Goal: Check status: Check status

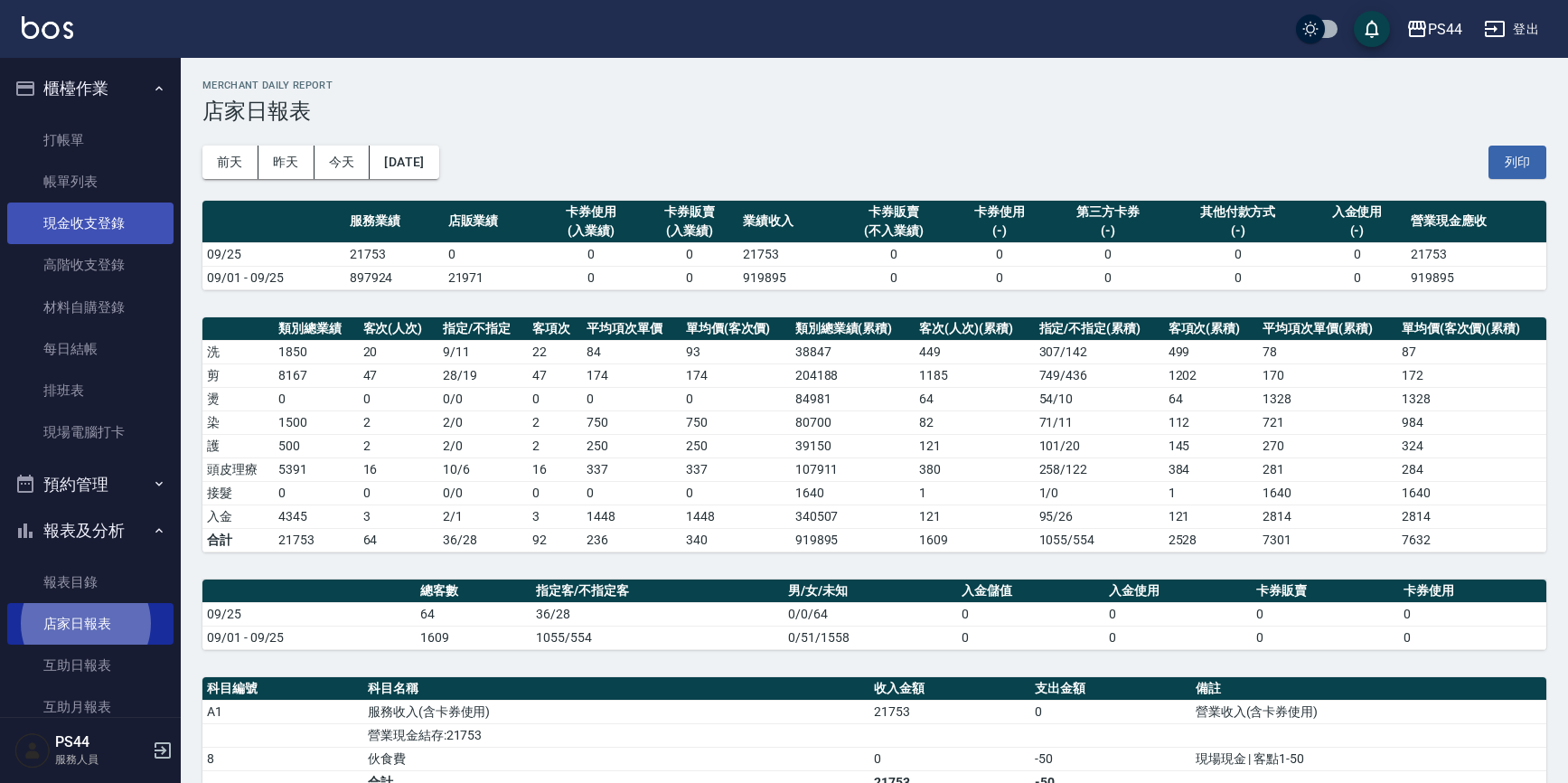
scroll to position [314, 0]
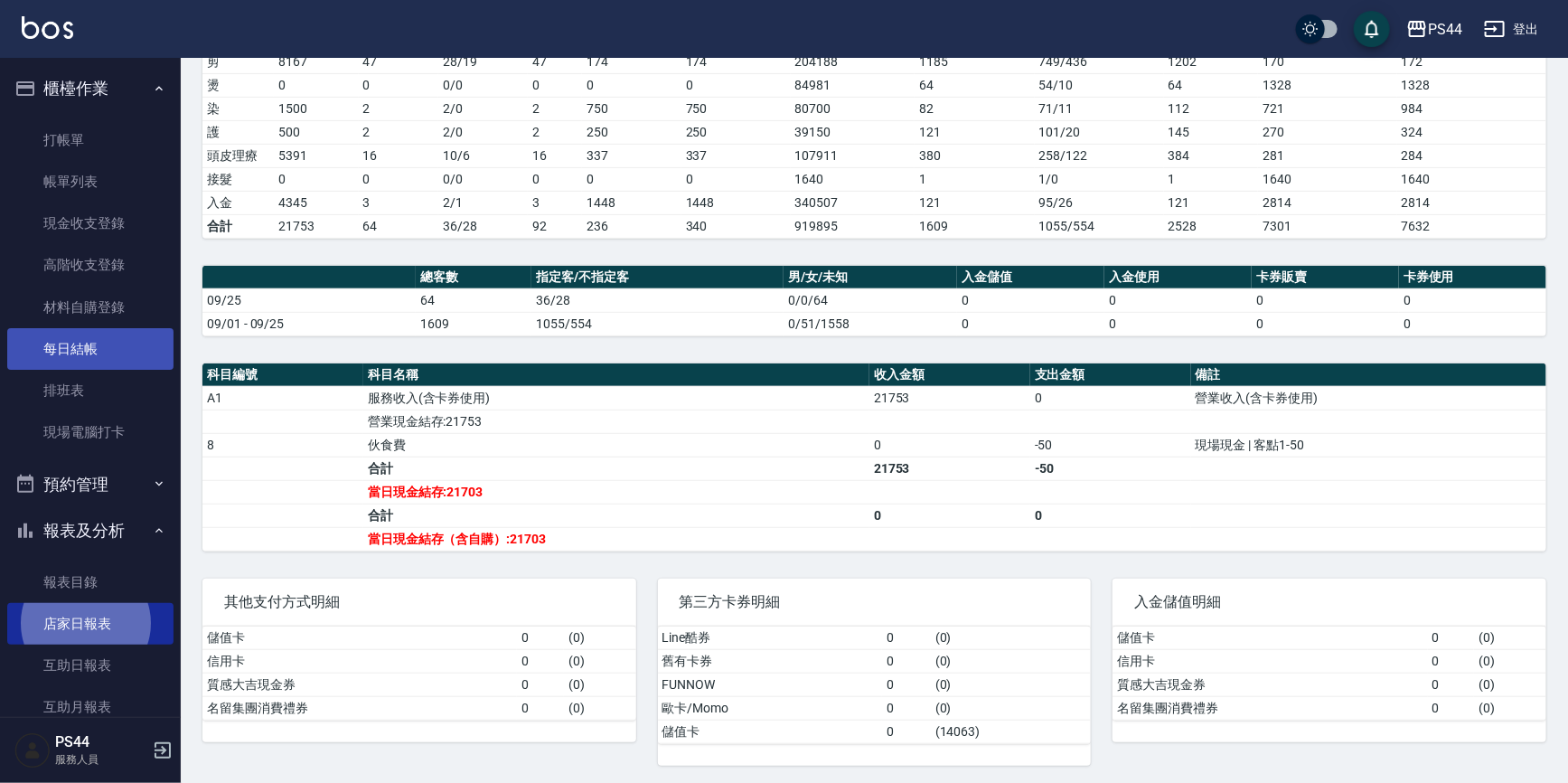
click at [112, 348] on link "每日結帳" at bounding box center [90, 349] width 166 height 42
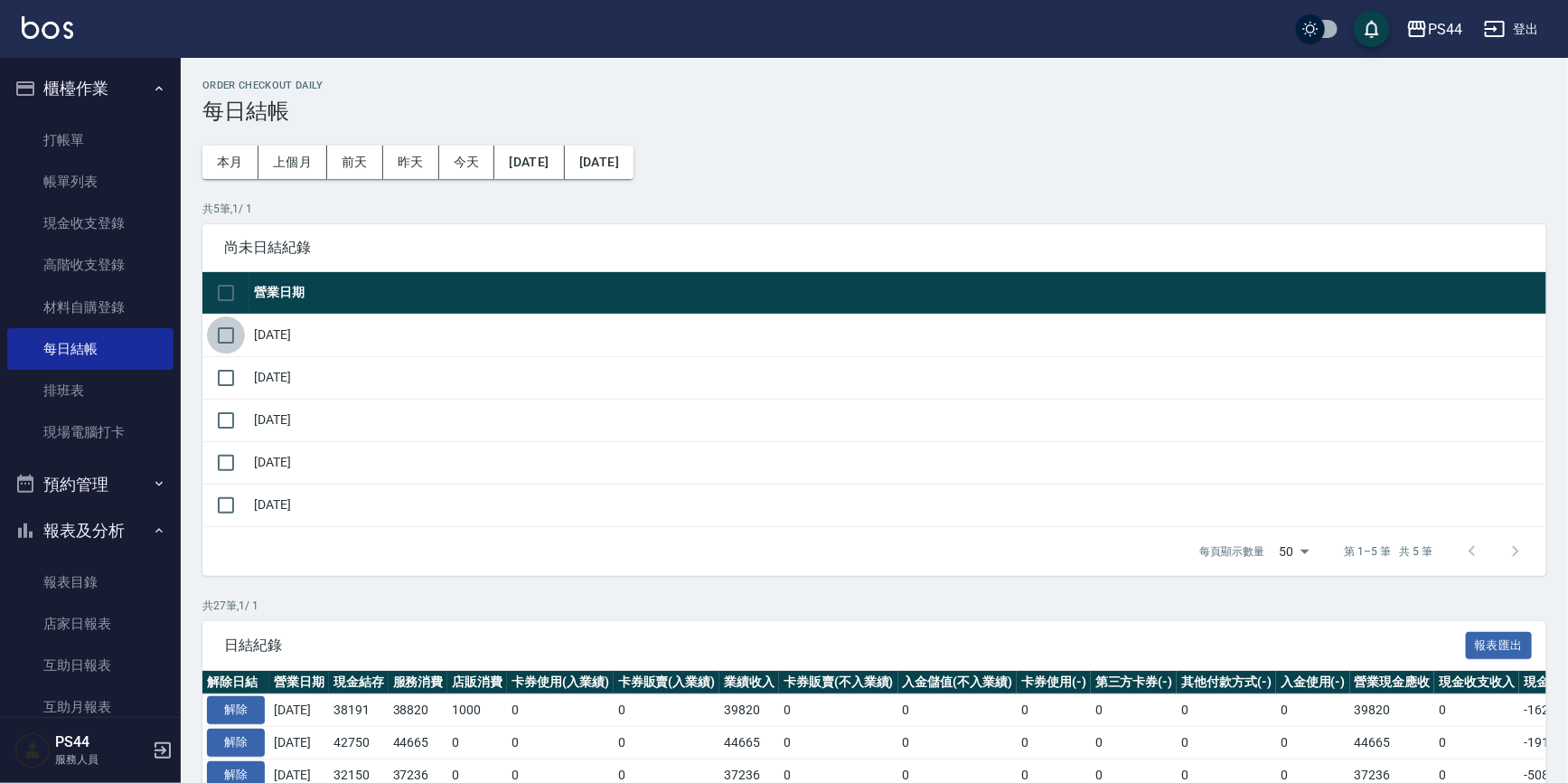
click at [235, 335] on input "checkbox" at bounding box center [226, 336] width 38 height 38
checkbox input "true"
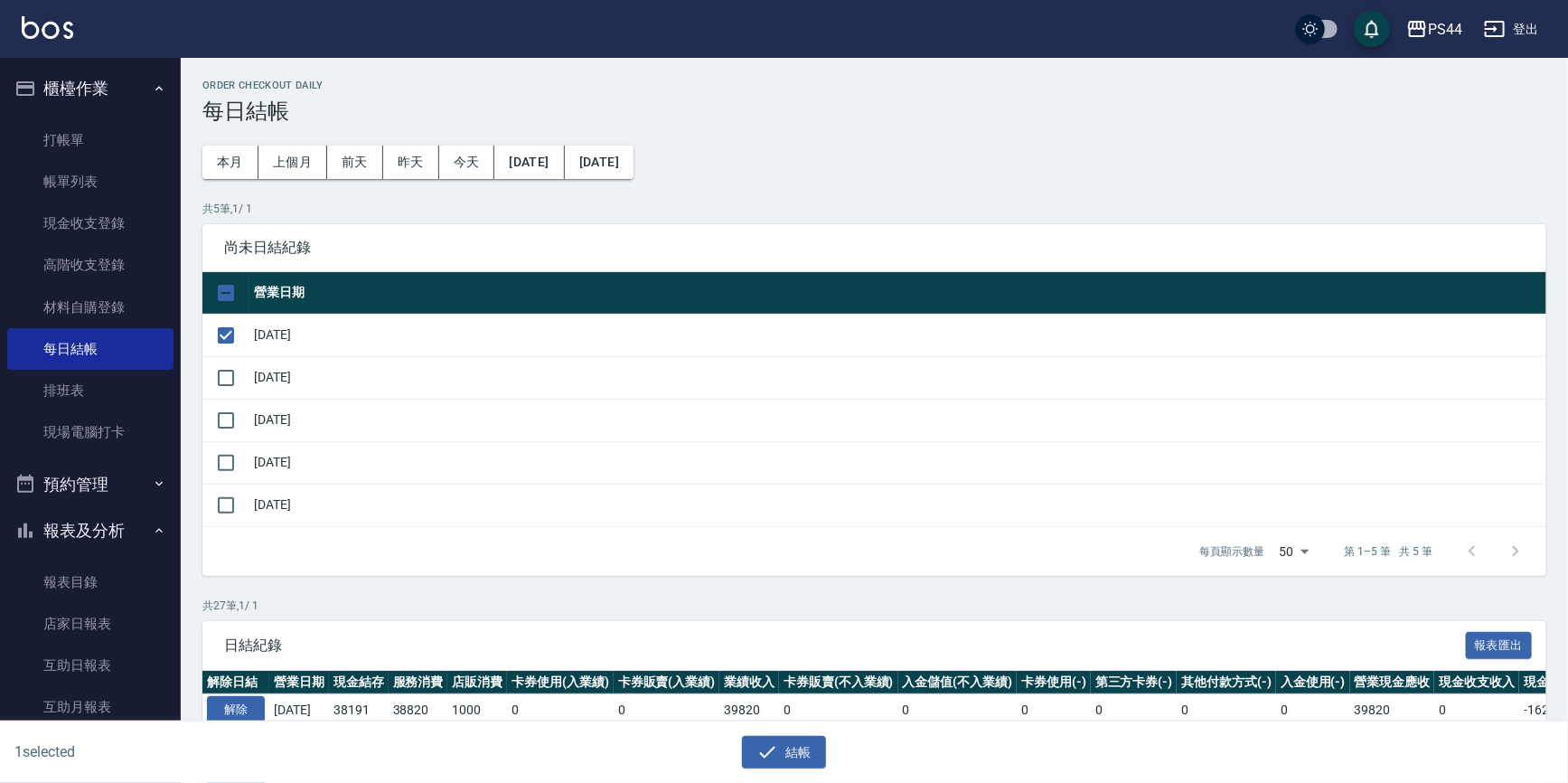
click at [235, 355] on tbody "2025/09/22 2025/09/23 2025/09/24 2025/09/25 2025/09/26" at bounding box center [874, 420] width 1343 height 213
click at [231, 378] on input "checkbox" at bounding box center [226, 378] width 38 height 38
checkbox input "true"
click at [239, 420] on input "checkbox" at bounding box center [226, 420] width 38 height 38
checkbox input "true"
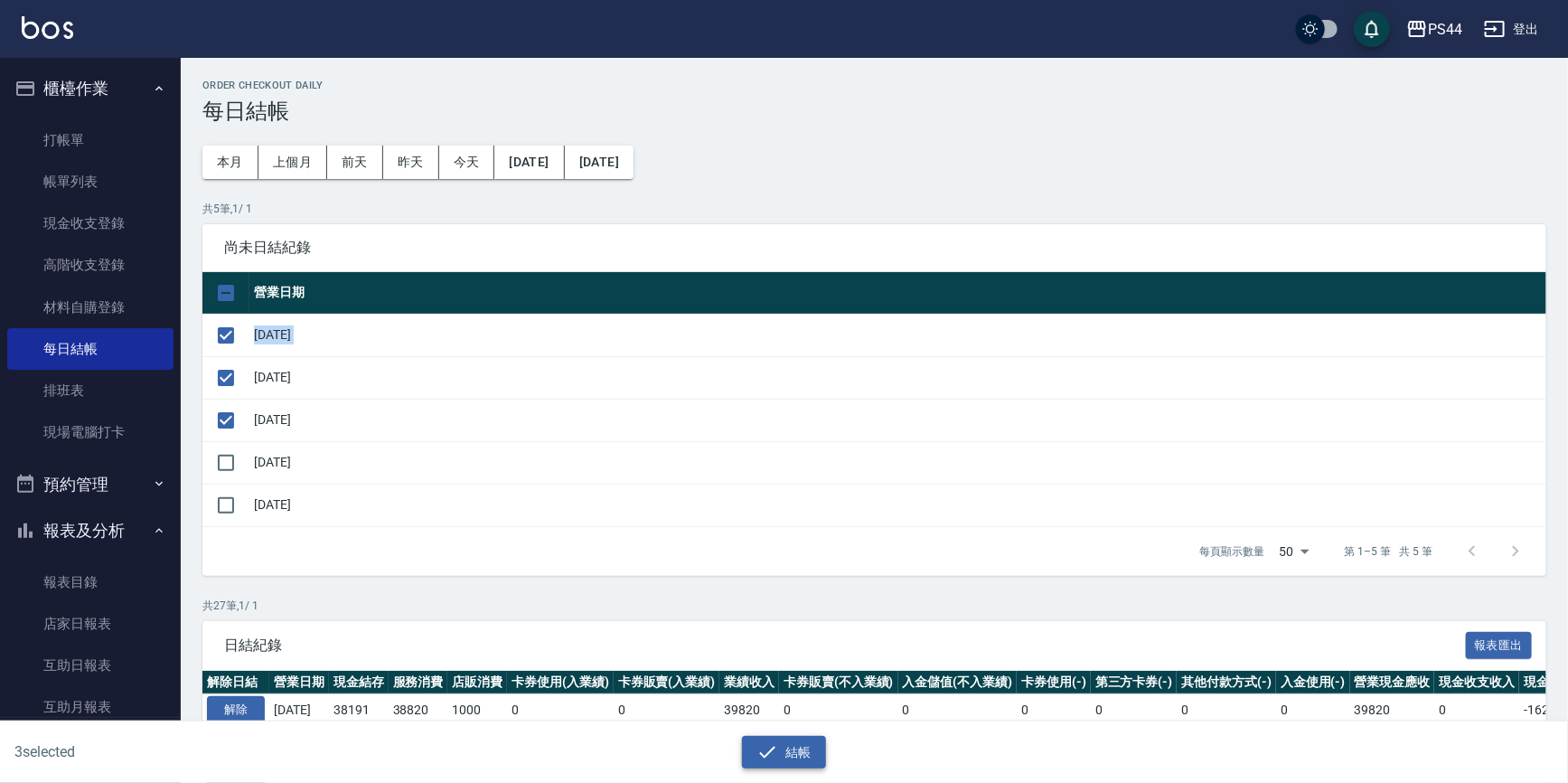
click at [776, 751] on icon "button" at bounding box center [767, 752] width 22 height 22
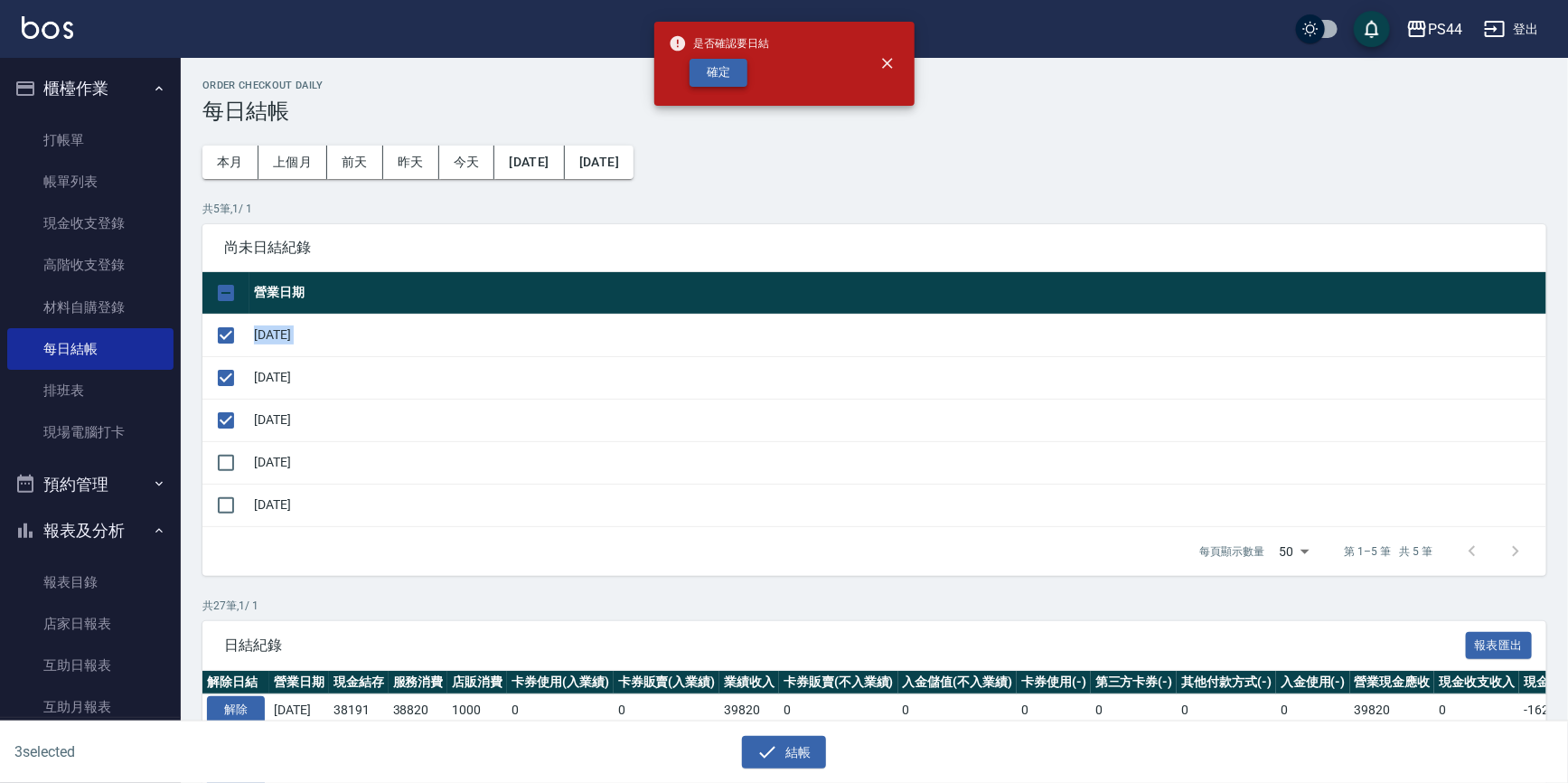
click at [725, 77] on button "確定" at bounding box center [718, 73] width 58 height 28
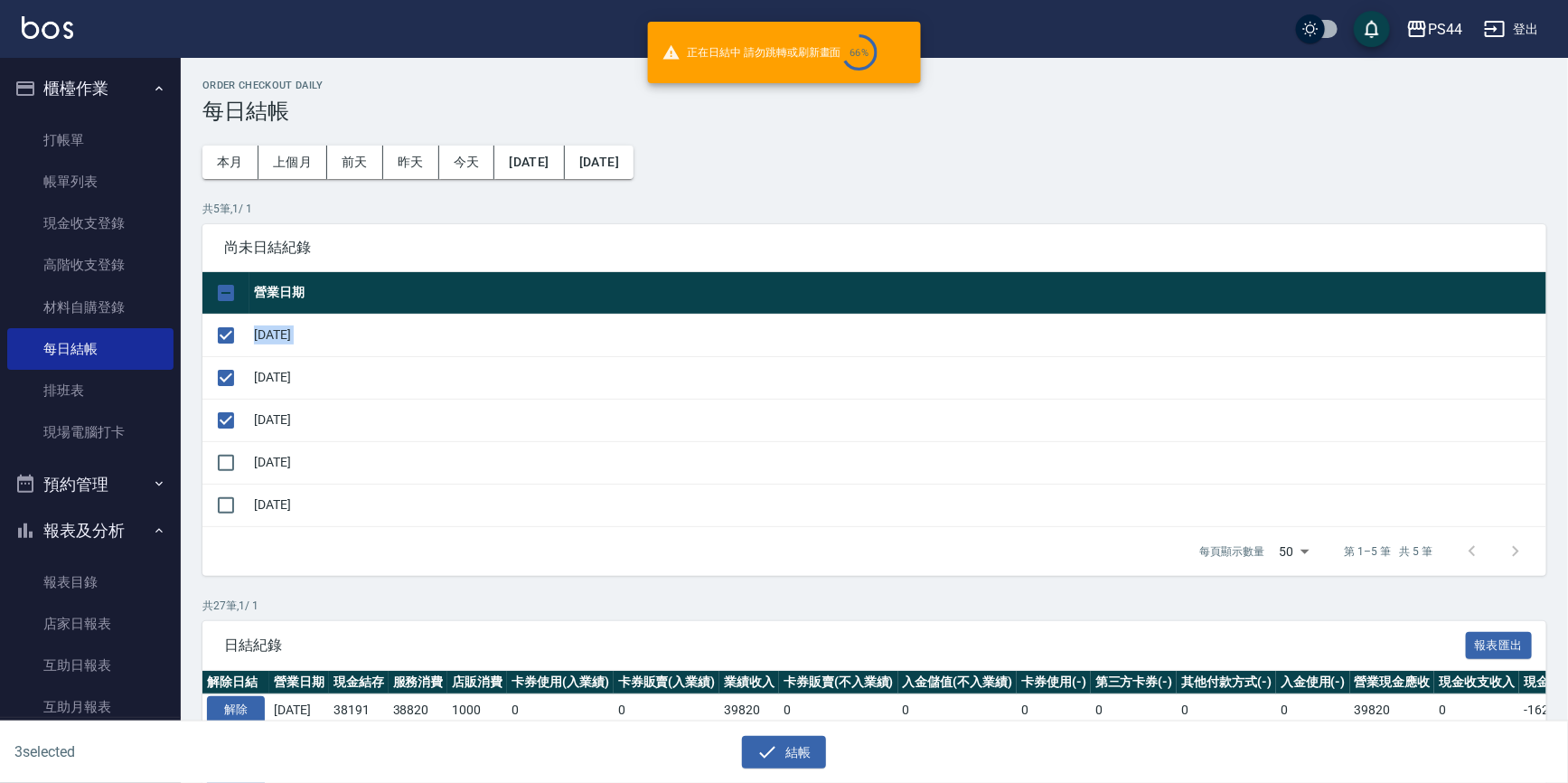
checkbox input "false"
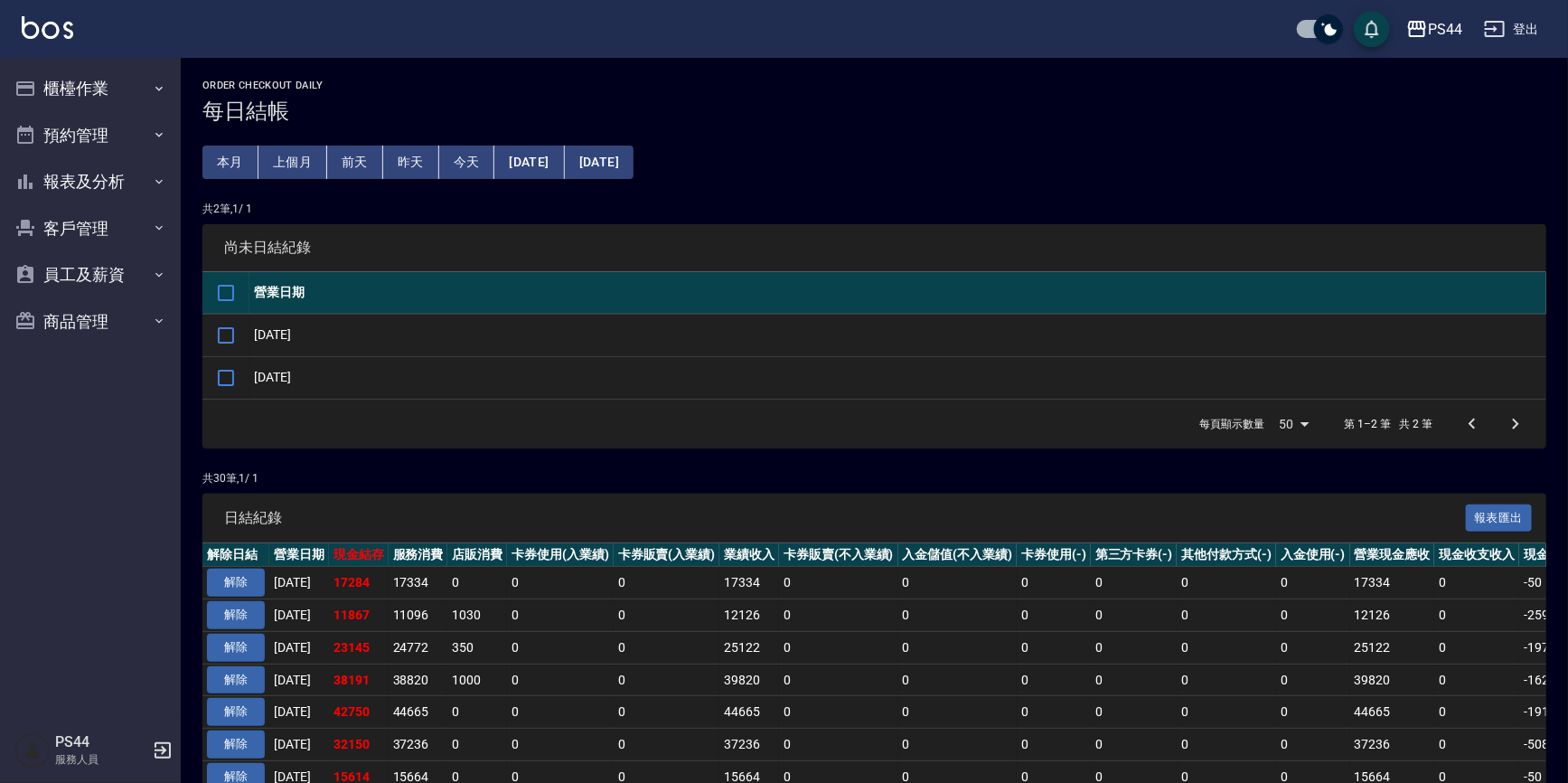
click at [537, 170] on button "[DATE]" at bounding box center [529, 162] width 70 height 34
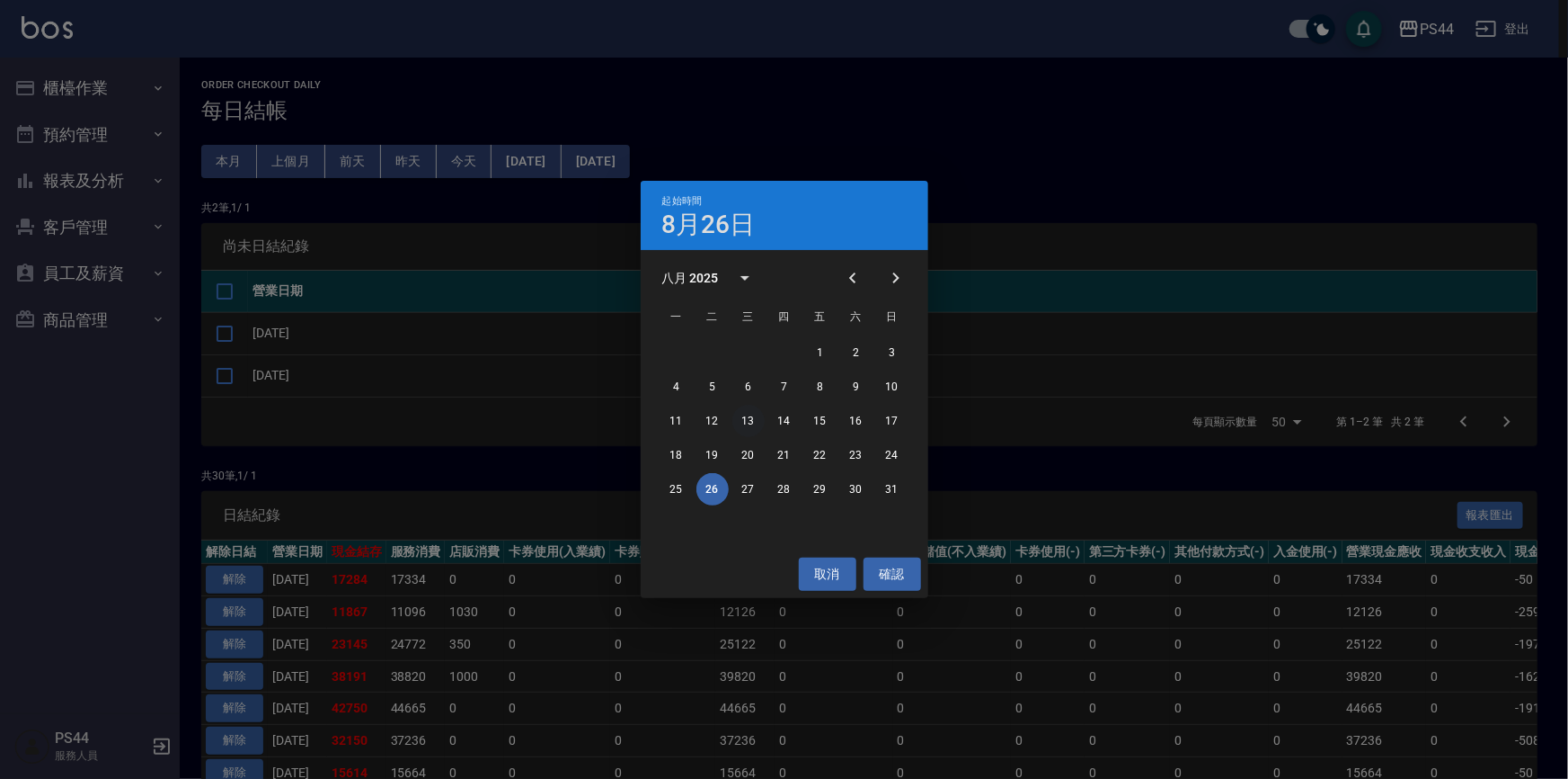
click at [751, 423] on button "13" at bounding box center [749, 421] width 33 height 33
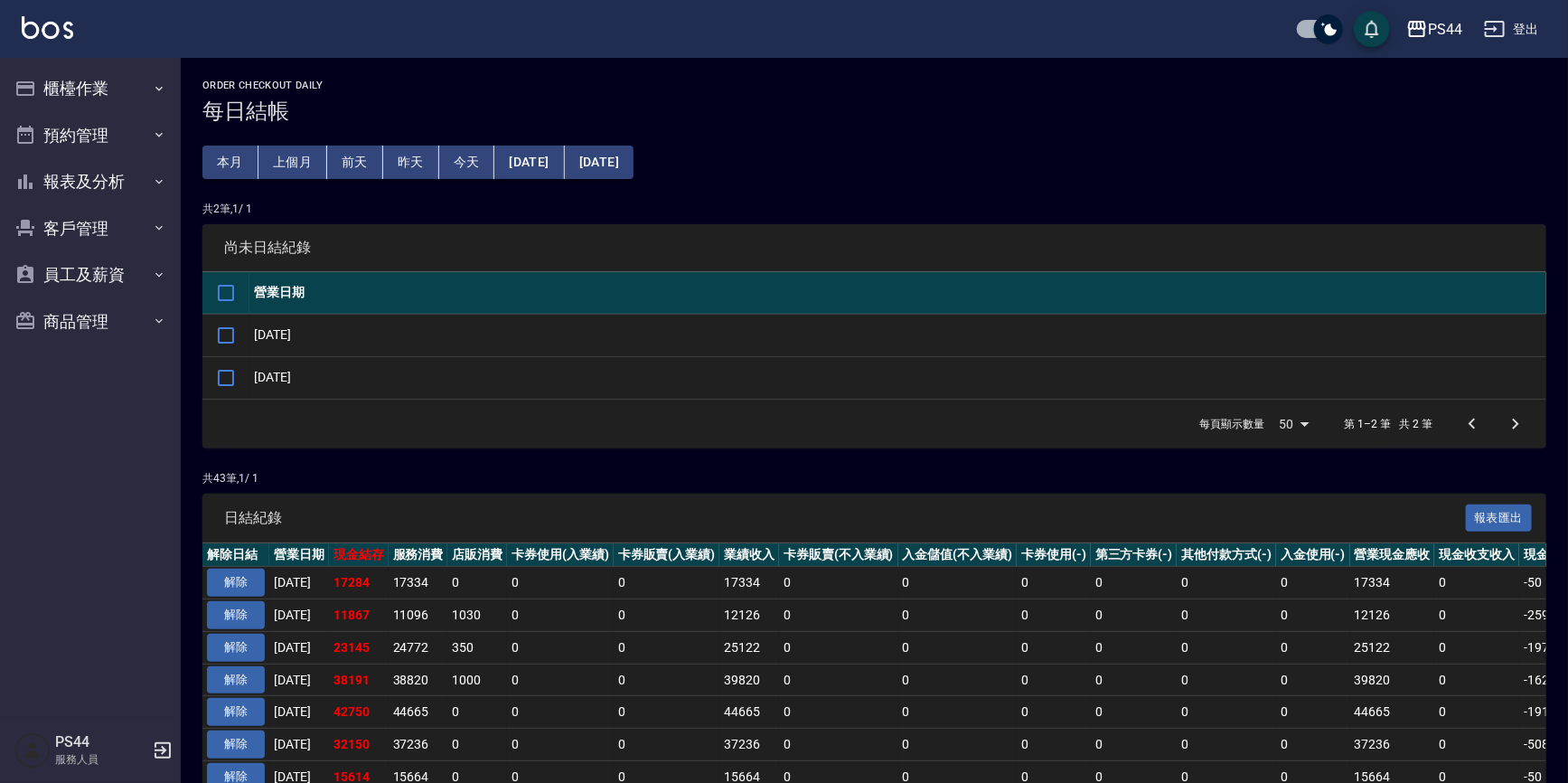
click at [634, 172] on button "[DATE]" at bounding box center [599, 162] width 69 height 34
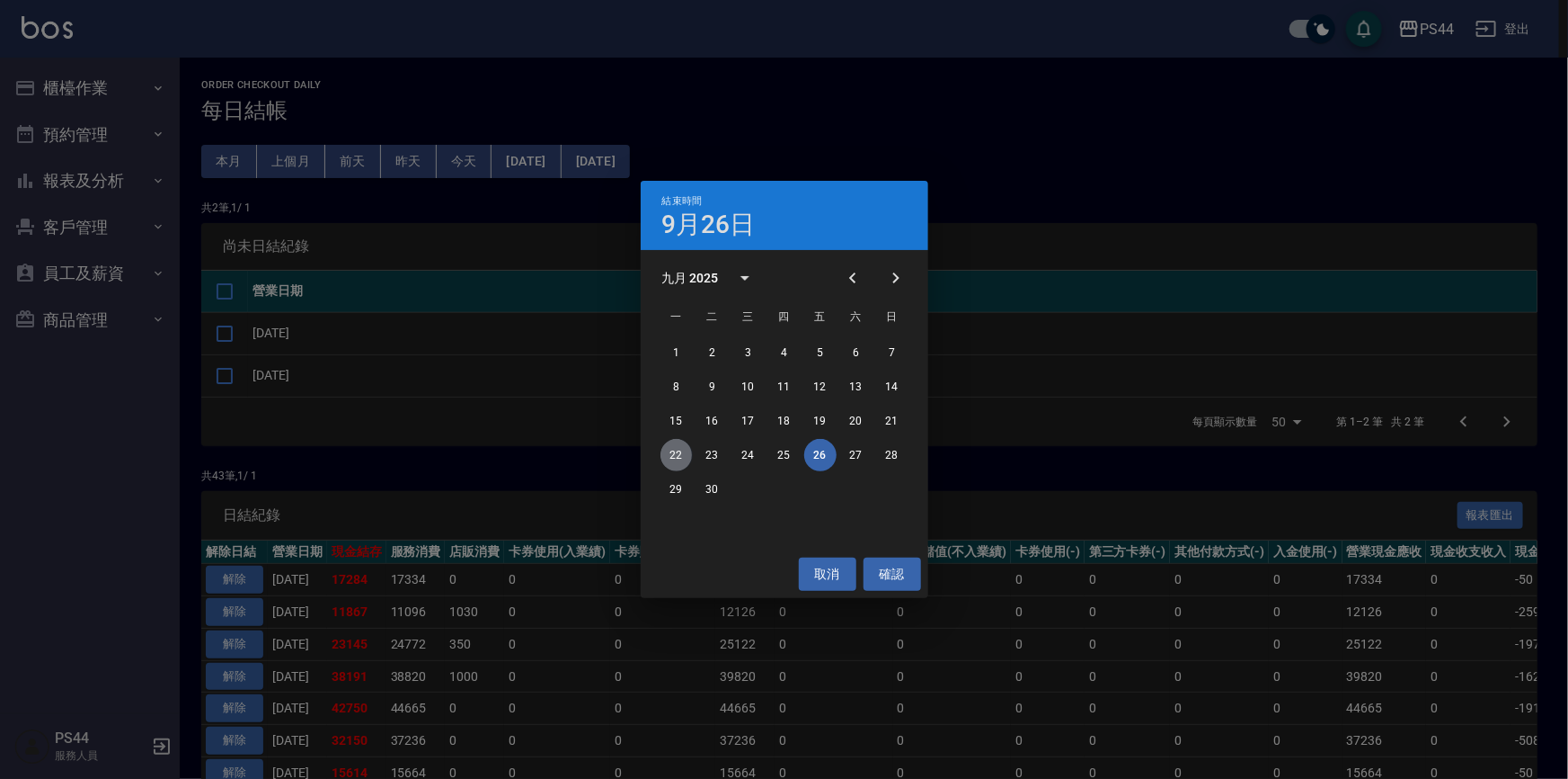
click at [680, 449] on button "22" at bounding box center [677, 455] width 33 height 33
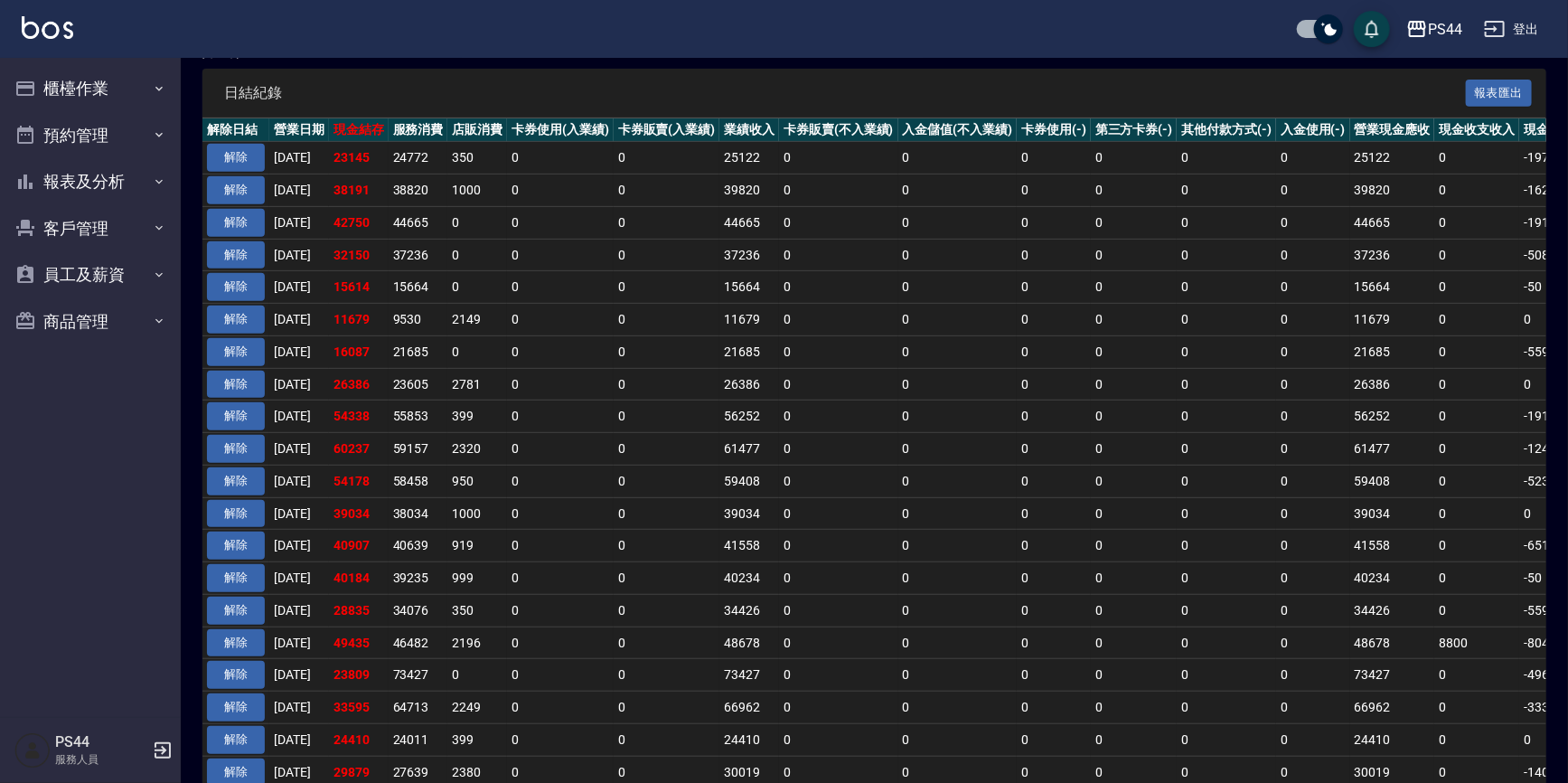
scroll to position [81, 0]
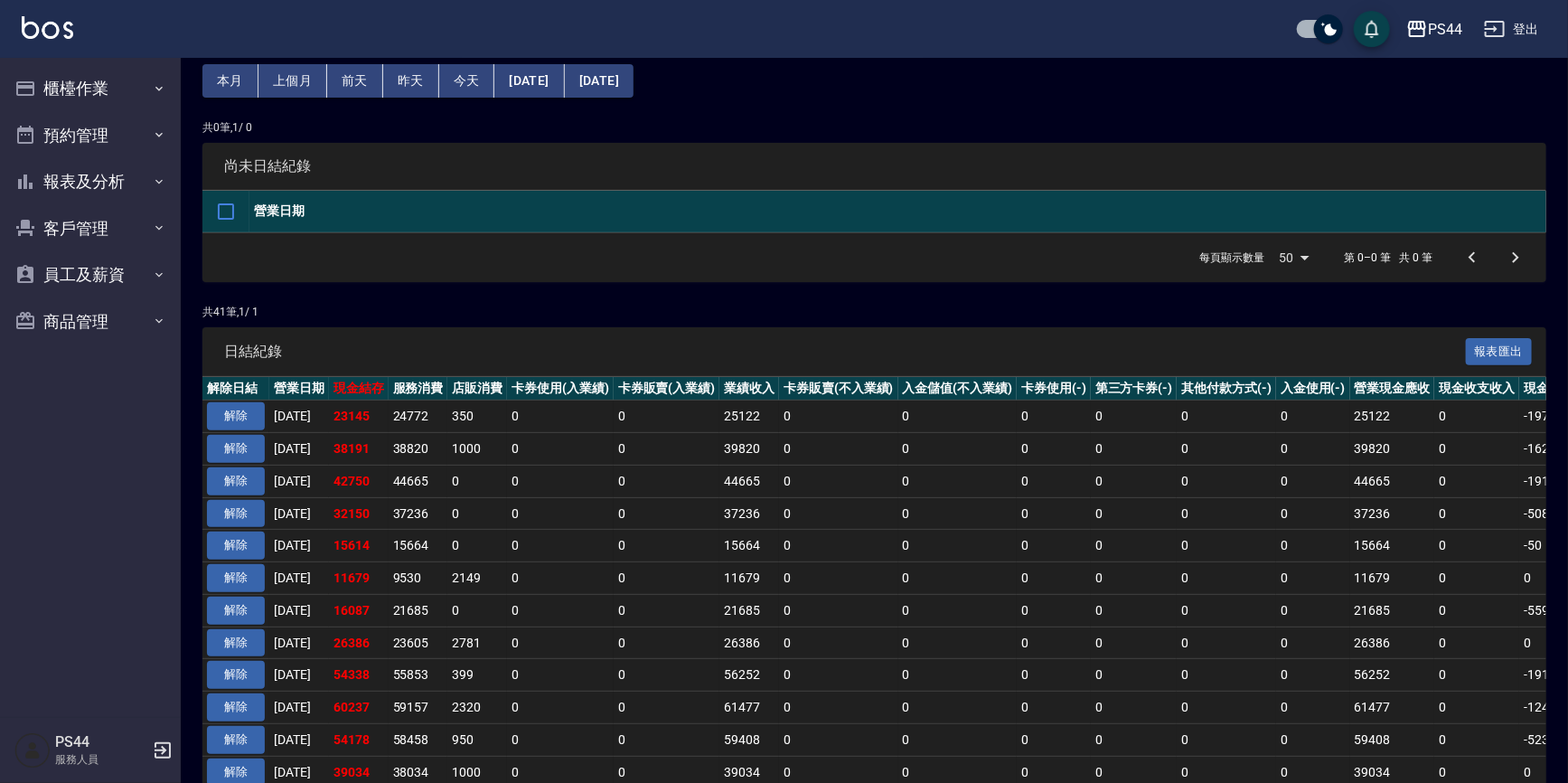
click at [527, 85] on button "[DATE]" at bounding box center [529, 81] width 70 height 34
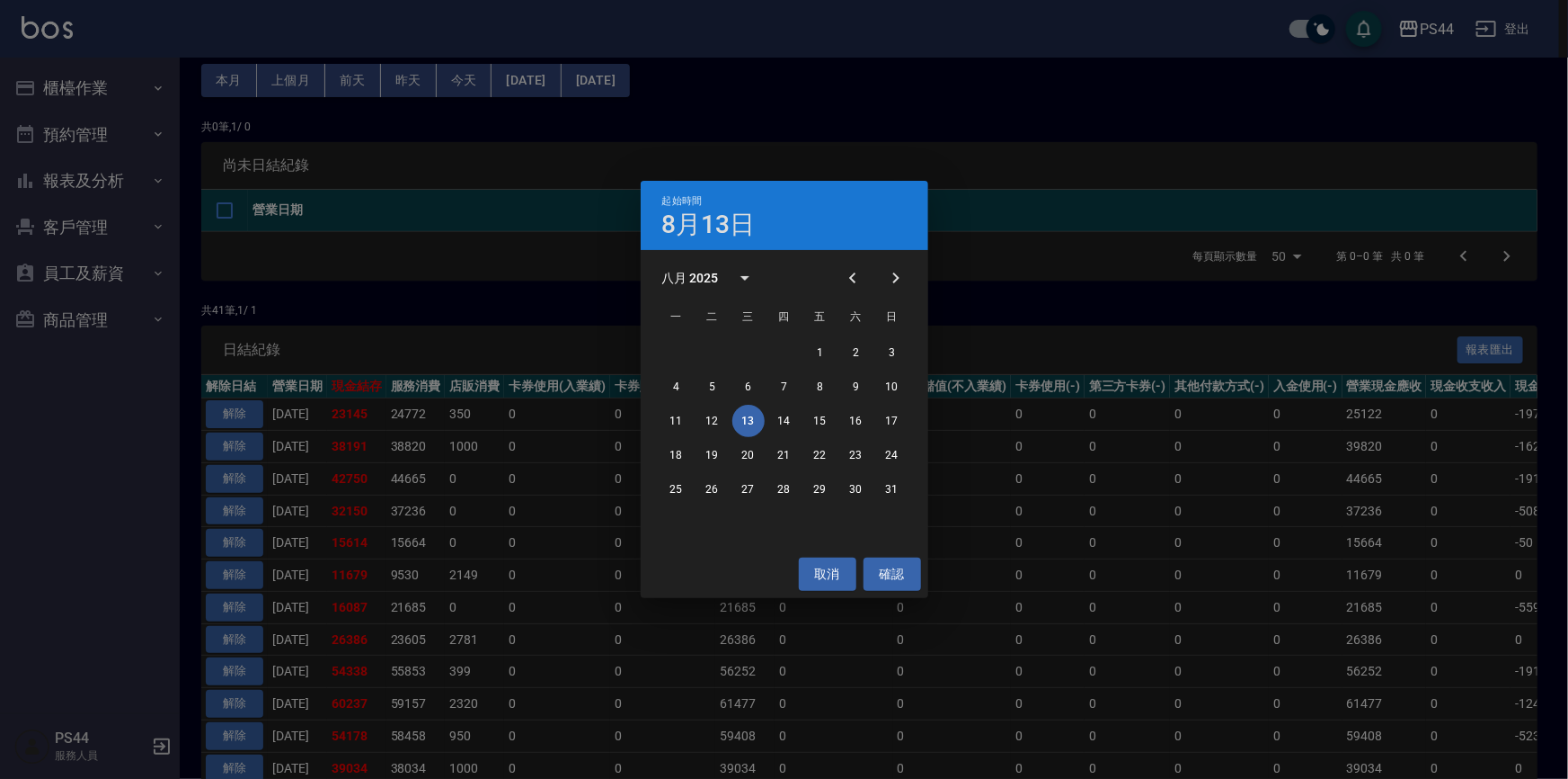
click at [749, 102] on div "起始時間 8月13日 八月 2025 一 二 三 四 五 六 日 1 2 3 4 5 6 7 8 9 10 11 12 13 14 15 16 17 18 1…" at bounding box center [784, 389] width 1568 height 779
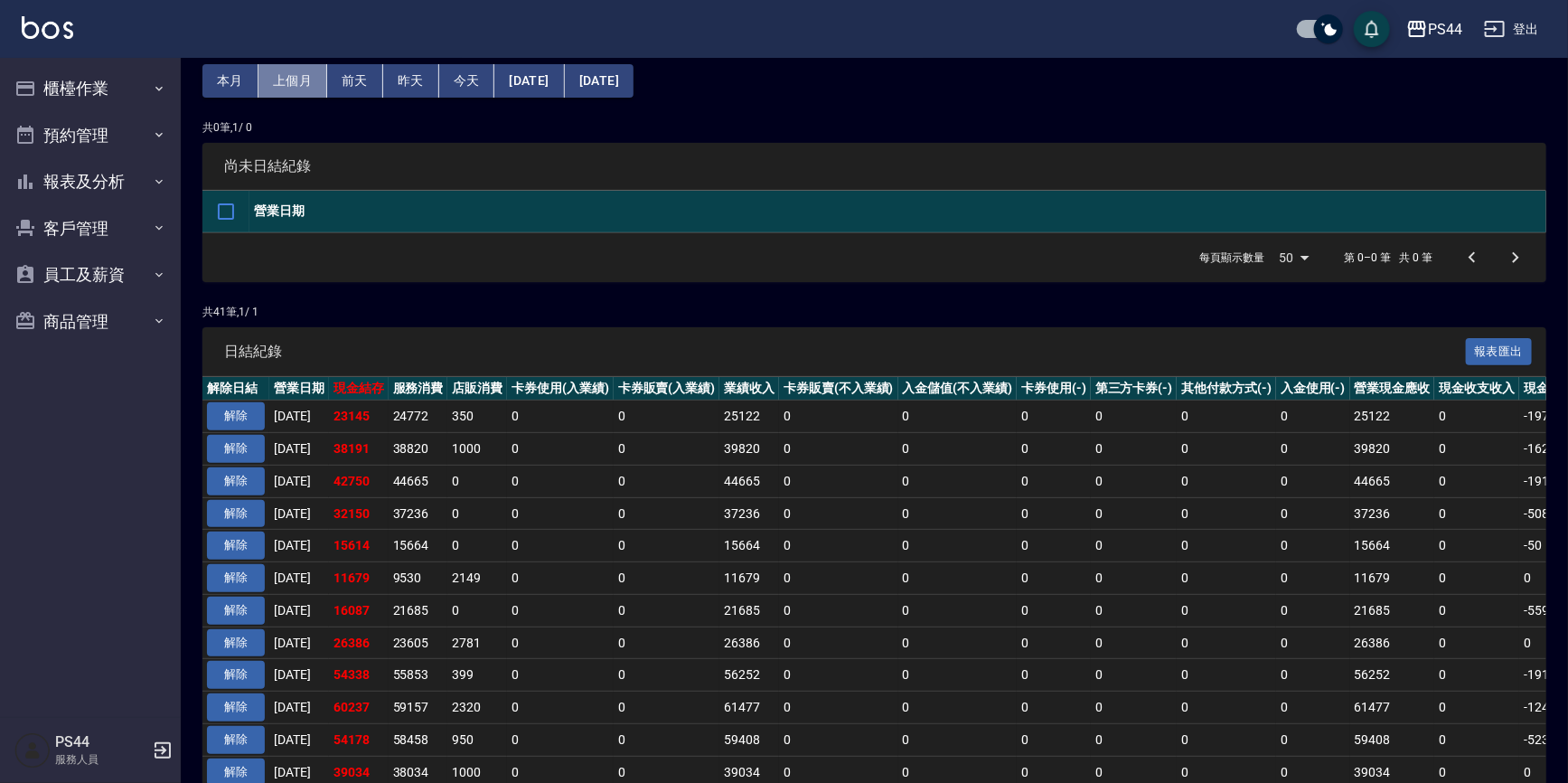
click at [289, 75] on button "上個月" at bounding box center [293, 81] width 69 height 34
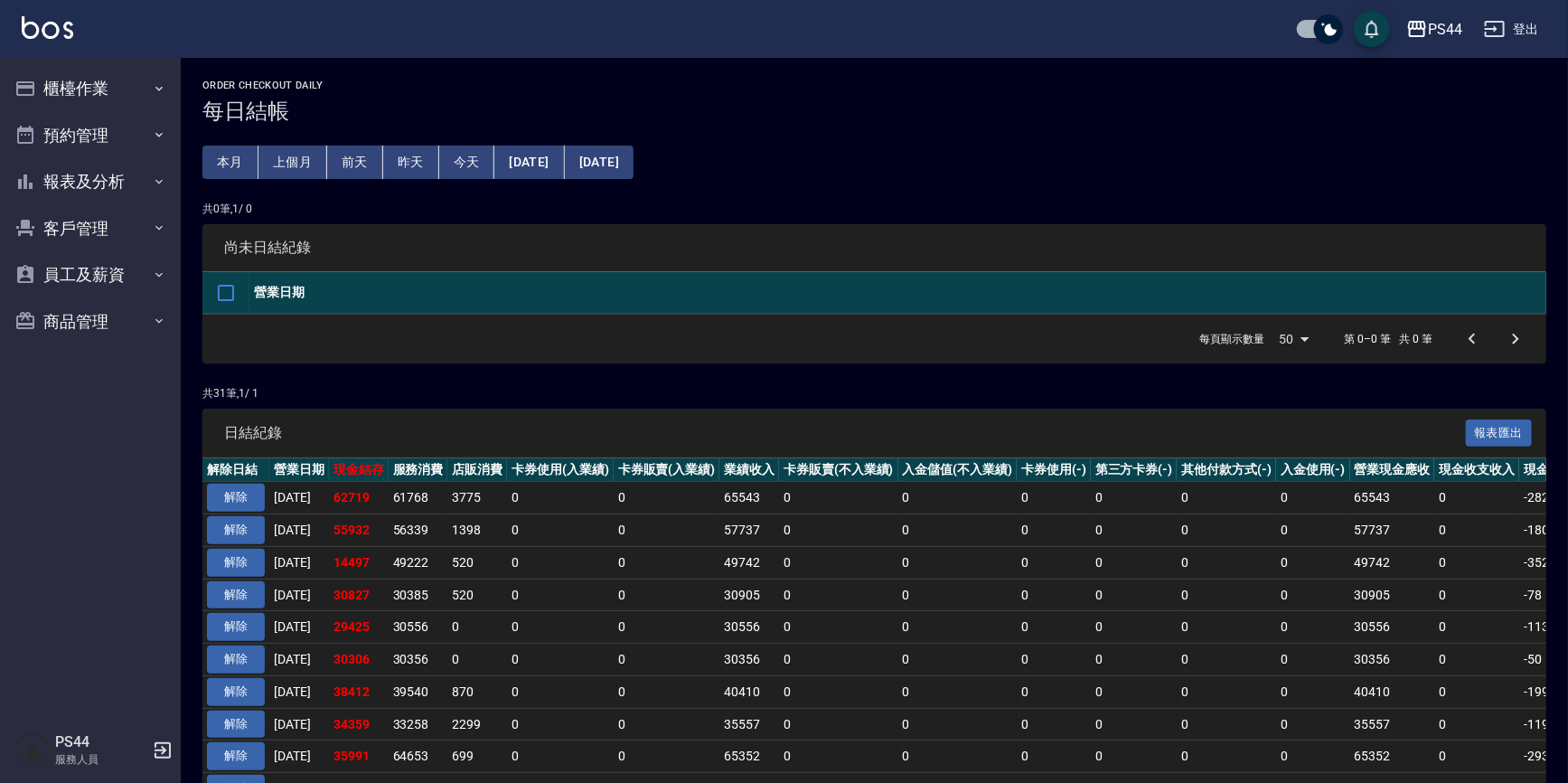
drag, startPoint x: 247, startPoint y: 155, endPoint x: 265, endPoint y: 146, distance: 20.1
click at [245, 155] on button "本月" at bounding box center [231, 162] width 56 height 34
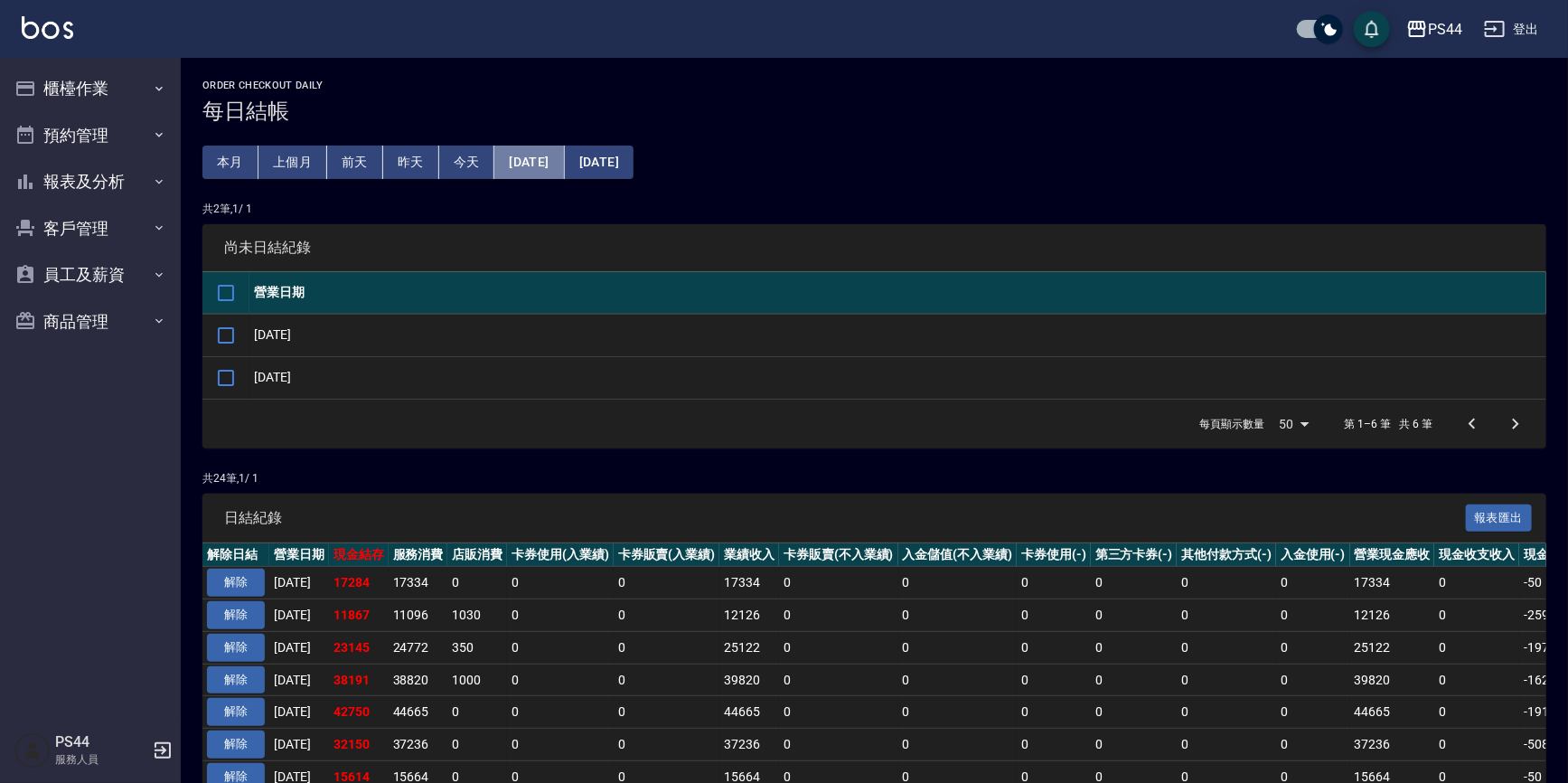
click at [564, 152] on button "[DATE]" at bounding box center [529, 162] width 70 height 34
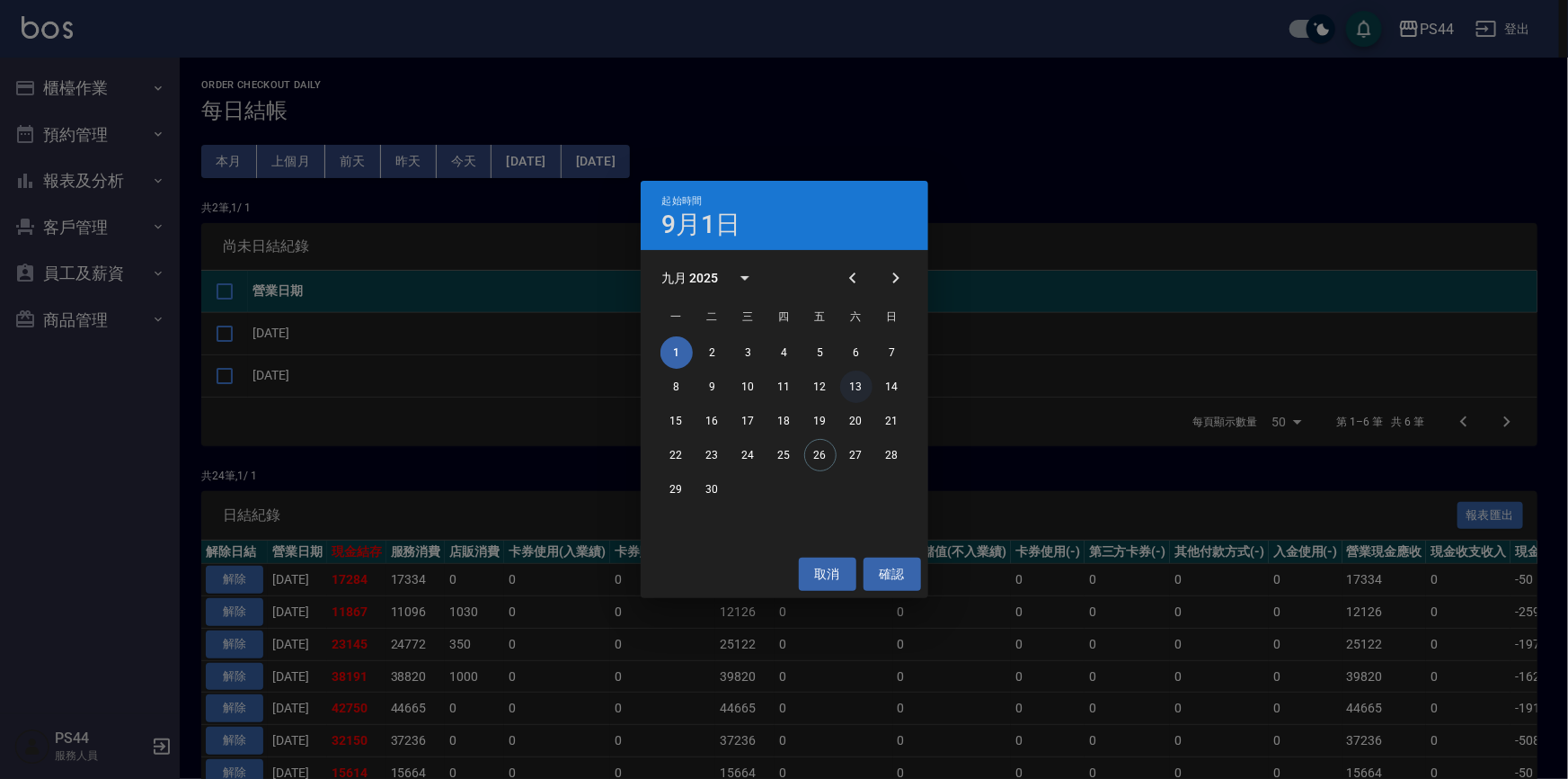
click at [845, 393] on button "13" at bounding box center [856, 387] width 33 height 33
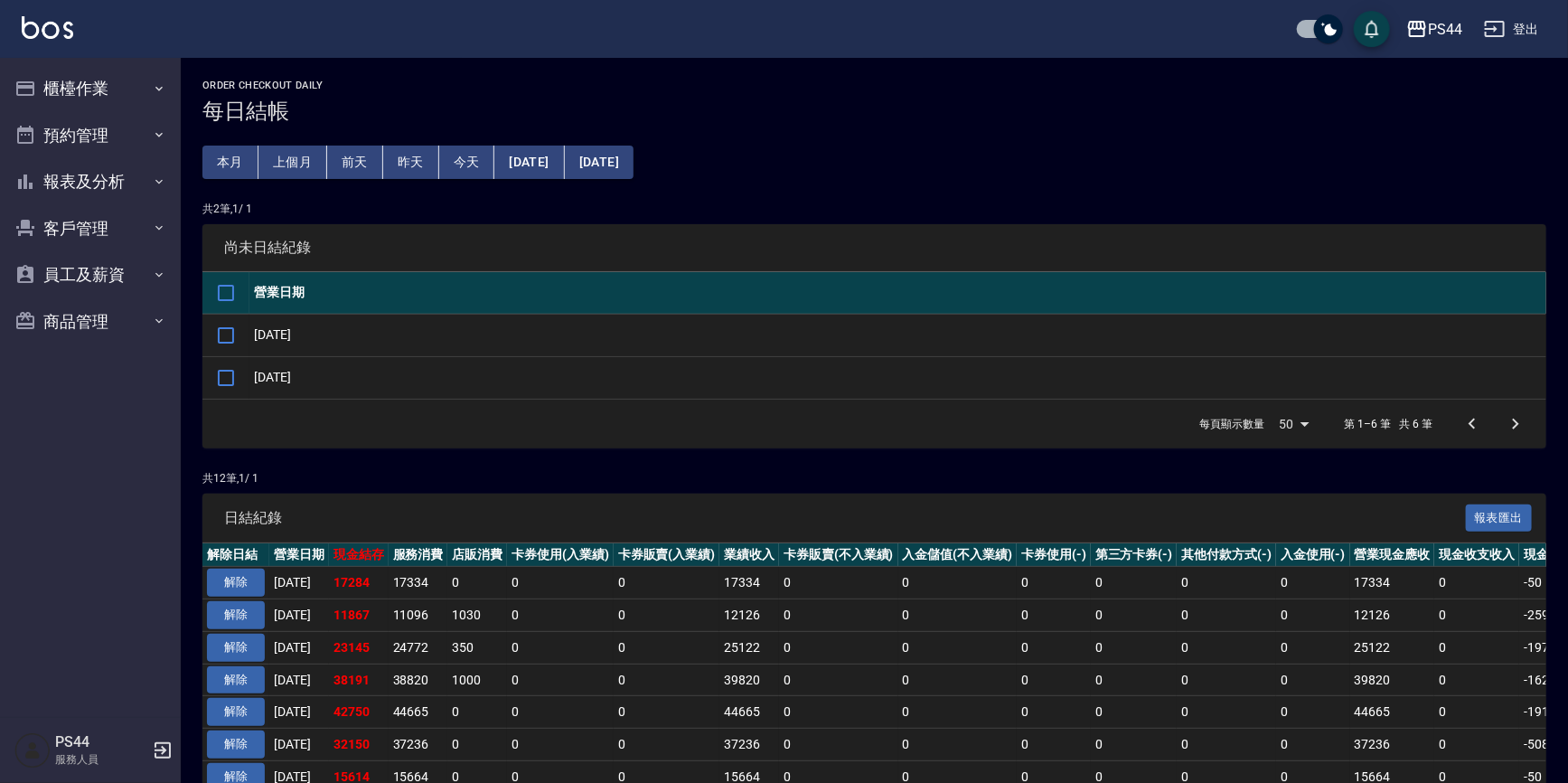
click at [634, 156] on button "[DATE]" at bounding box center [599, 162] width 69 height 34
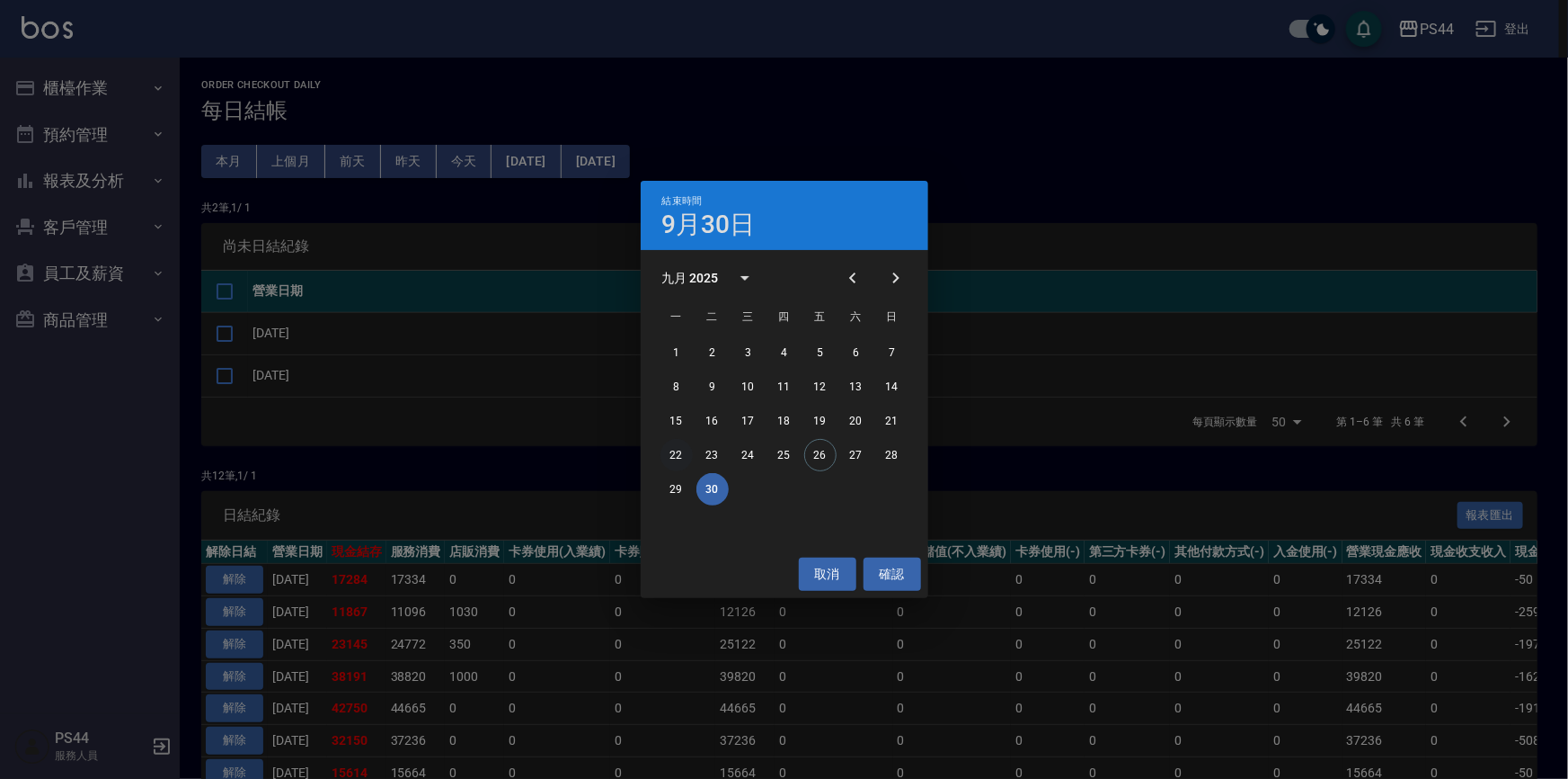
click at [678, 457] on button "22" at bounding box center [677, 455] width 33 height 33
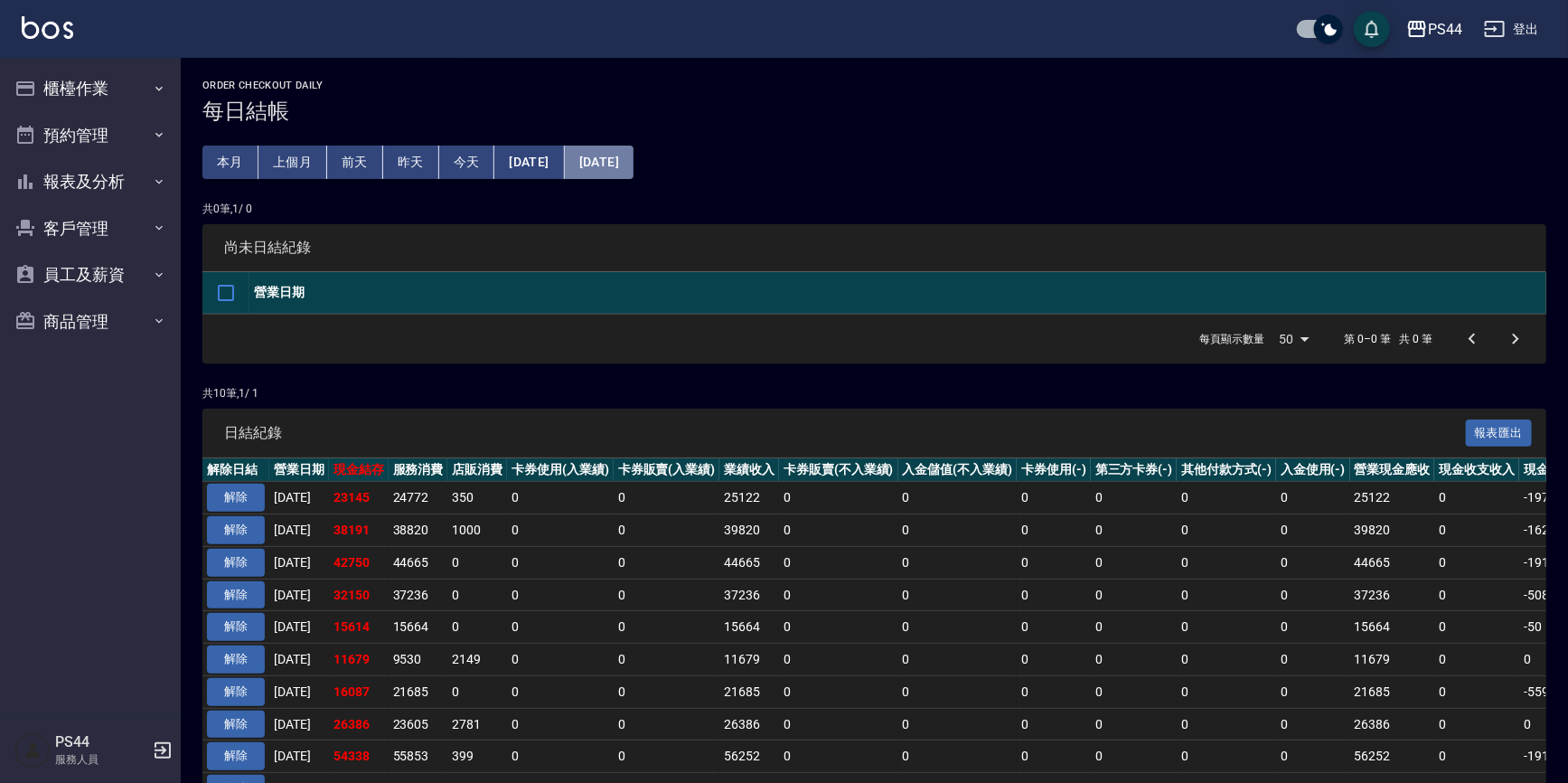
click at [615, 148] on button "[DATE]" at bounding box center [599, 162] width 69 height 34
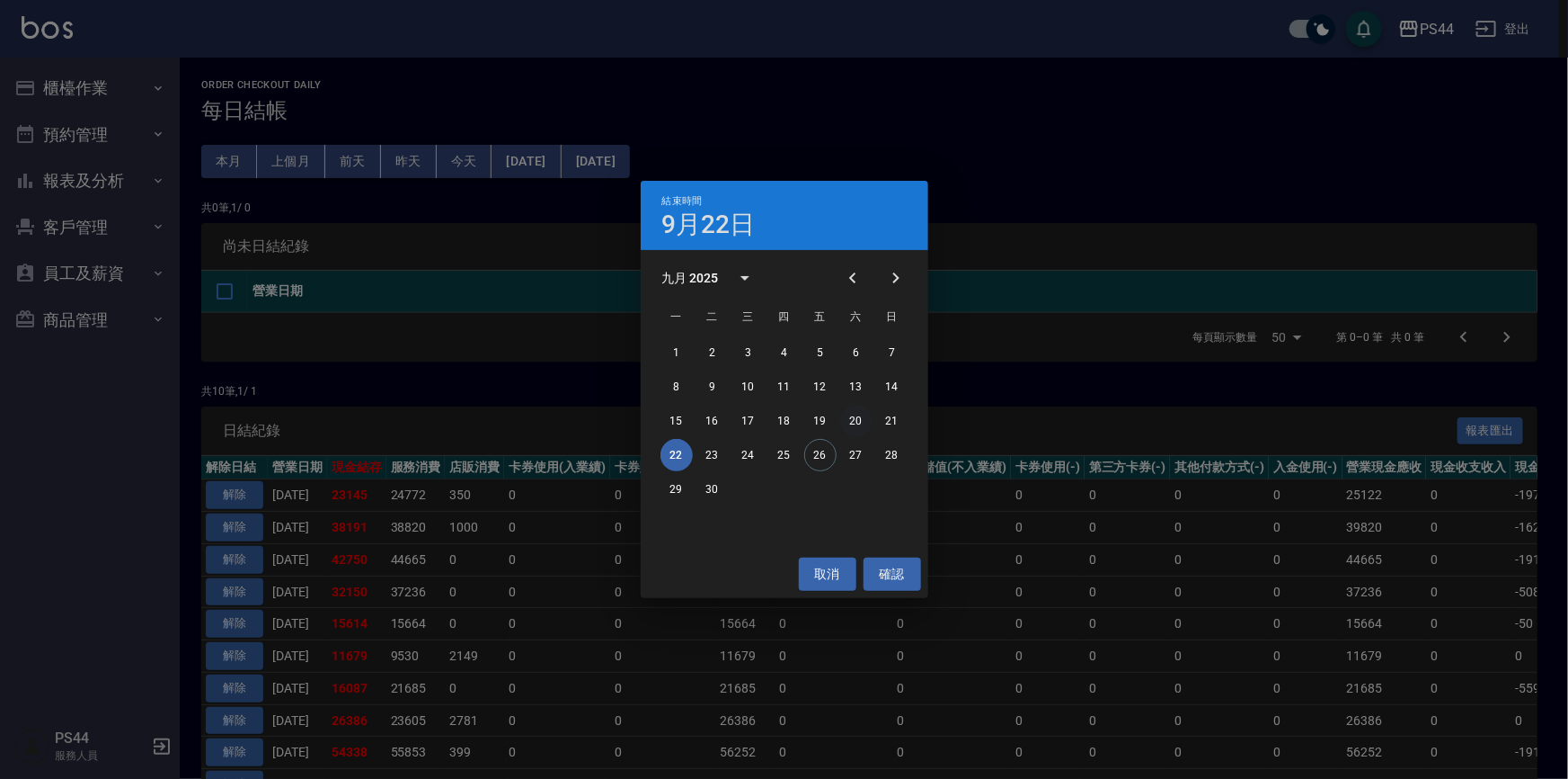
click at [855, 422] on button "20" at bounding box center [856, 421] width 33 height 33
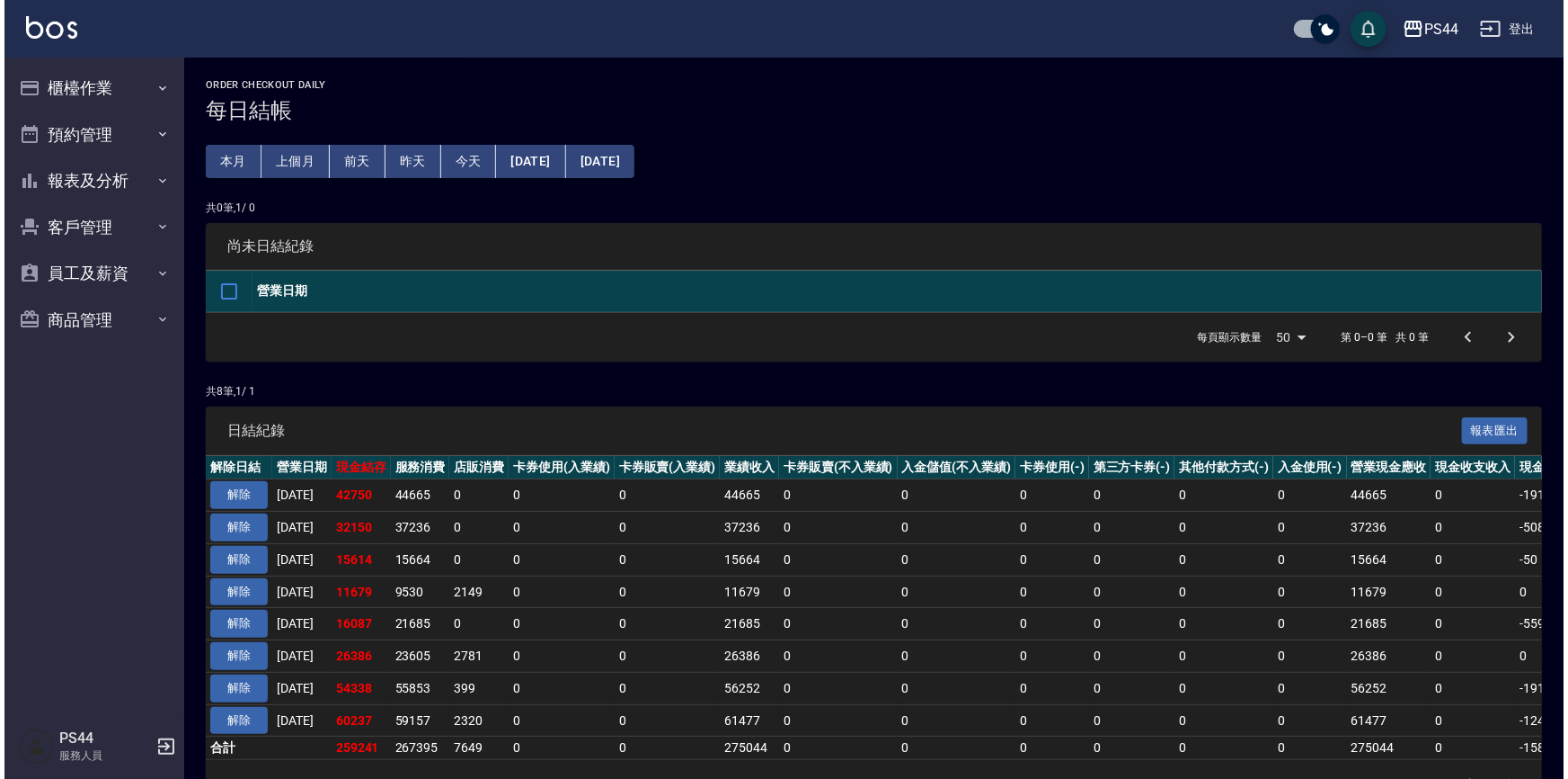
scroll to position [62, 0]
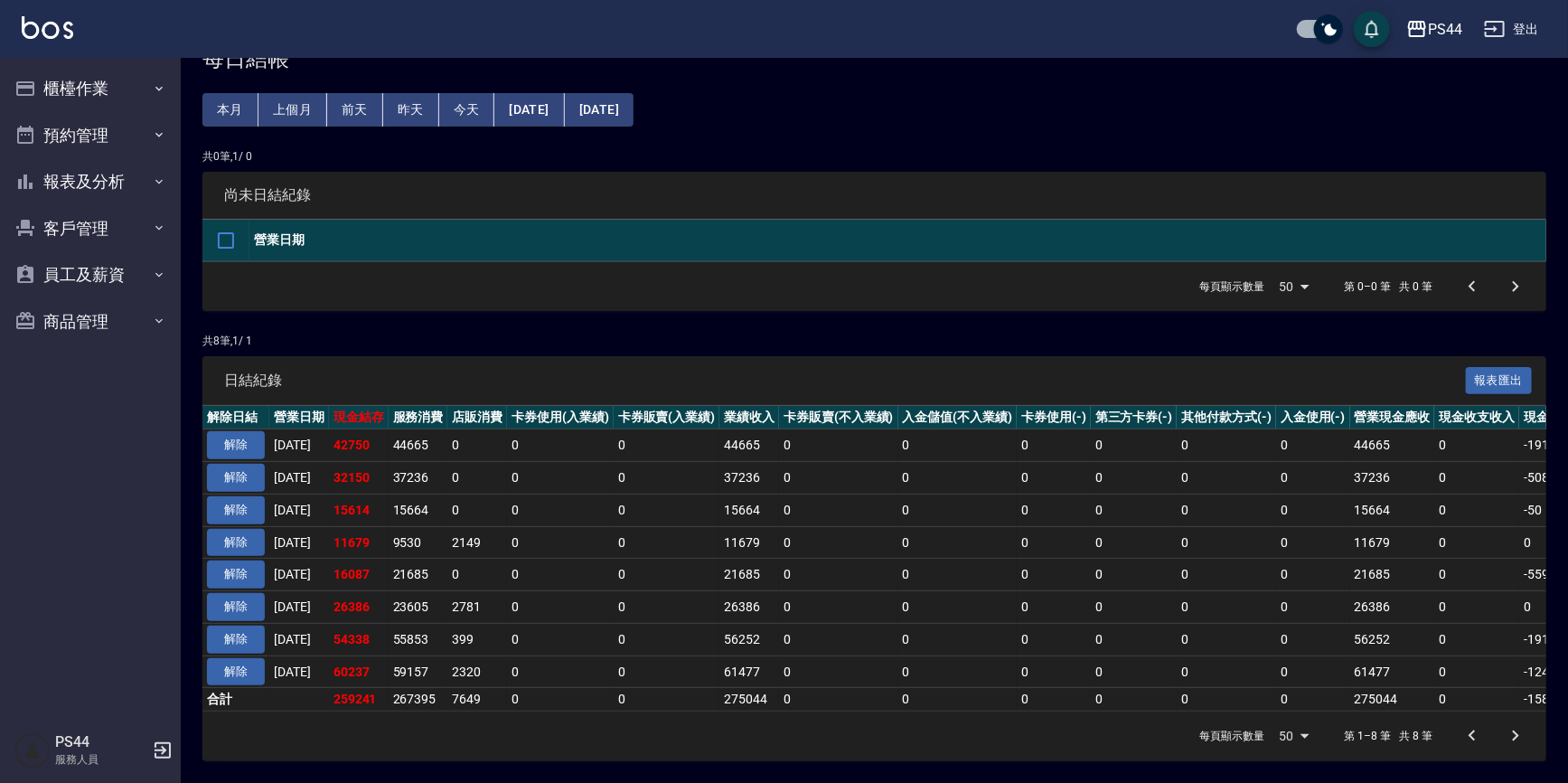
click at [634, 94] on button "[DATE]" at bounding box center [599, 109] width 69 height 34
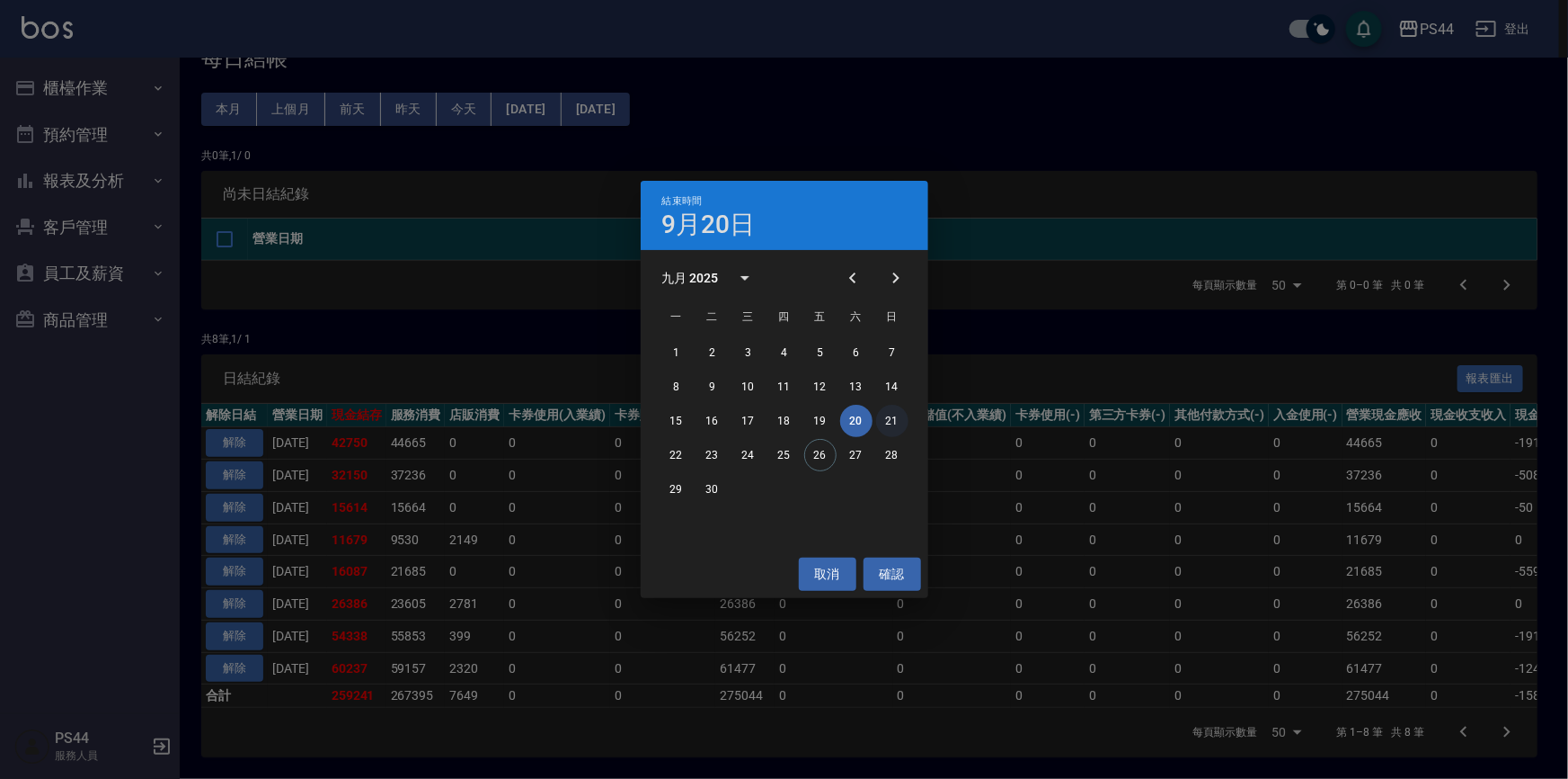
click at [880, 416] on button "21" at bounding box center [893, 421] width 33 height 33
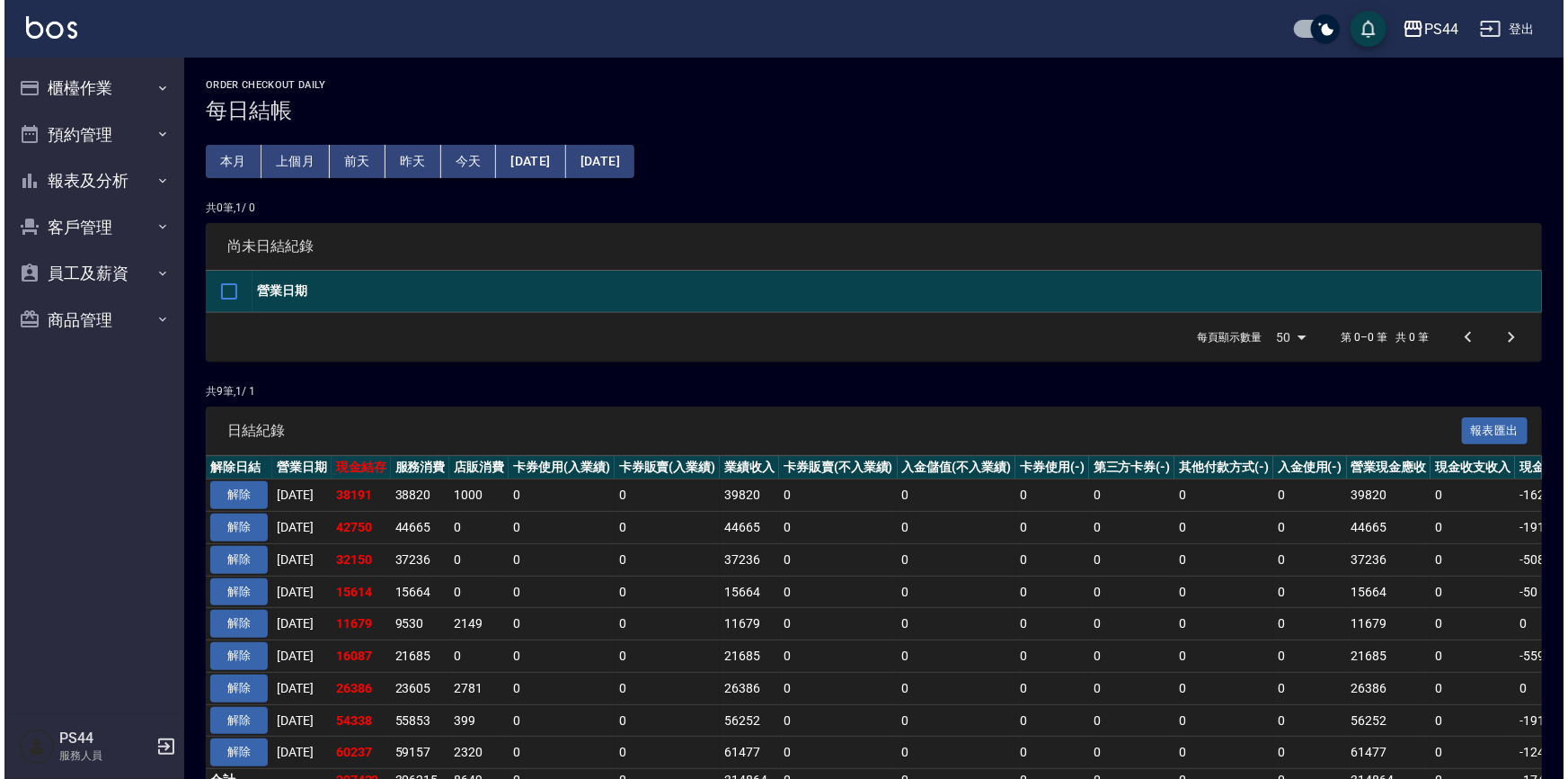
scroll to position [93, 0]
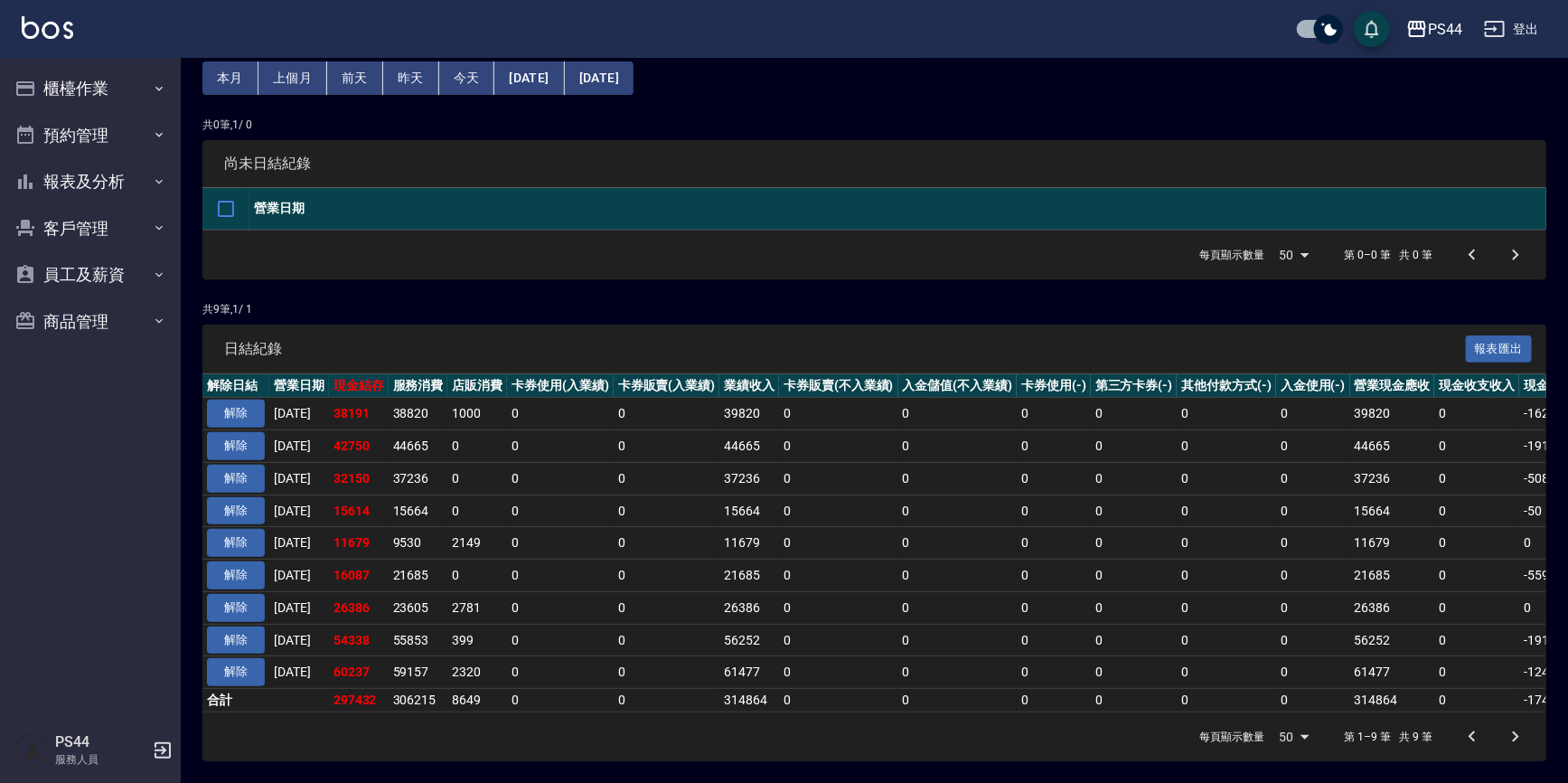
click at [634, 77] on button "[DATE]" at bounding box center [599, 78] width 69 height 34
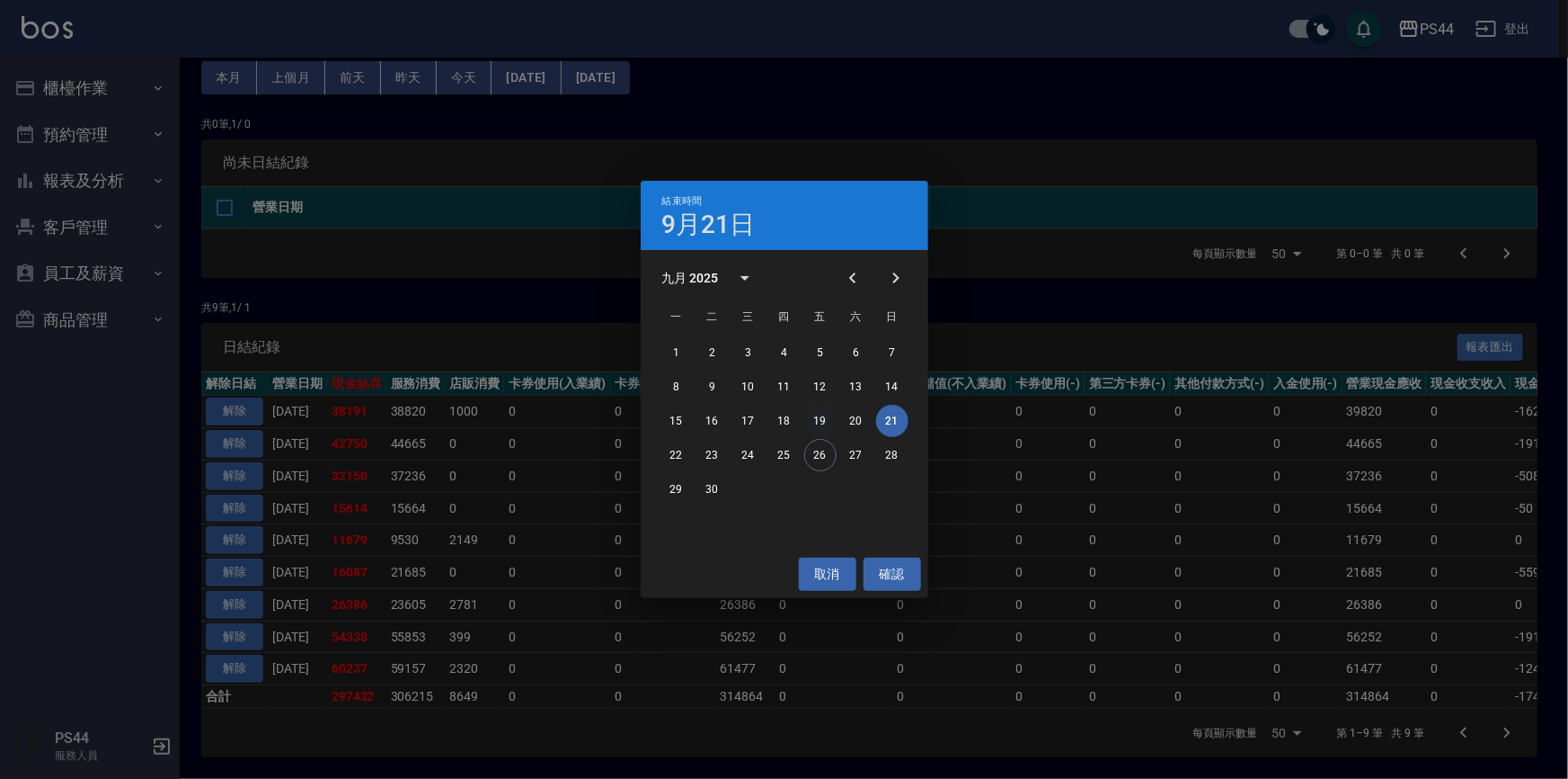
click at [821, 423] on button "19" at bounding box center [821, 421] width 33 height 33
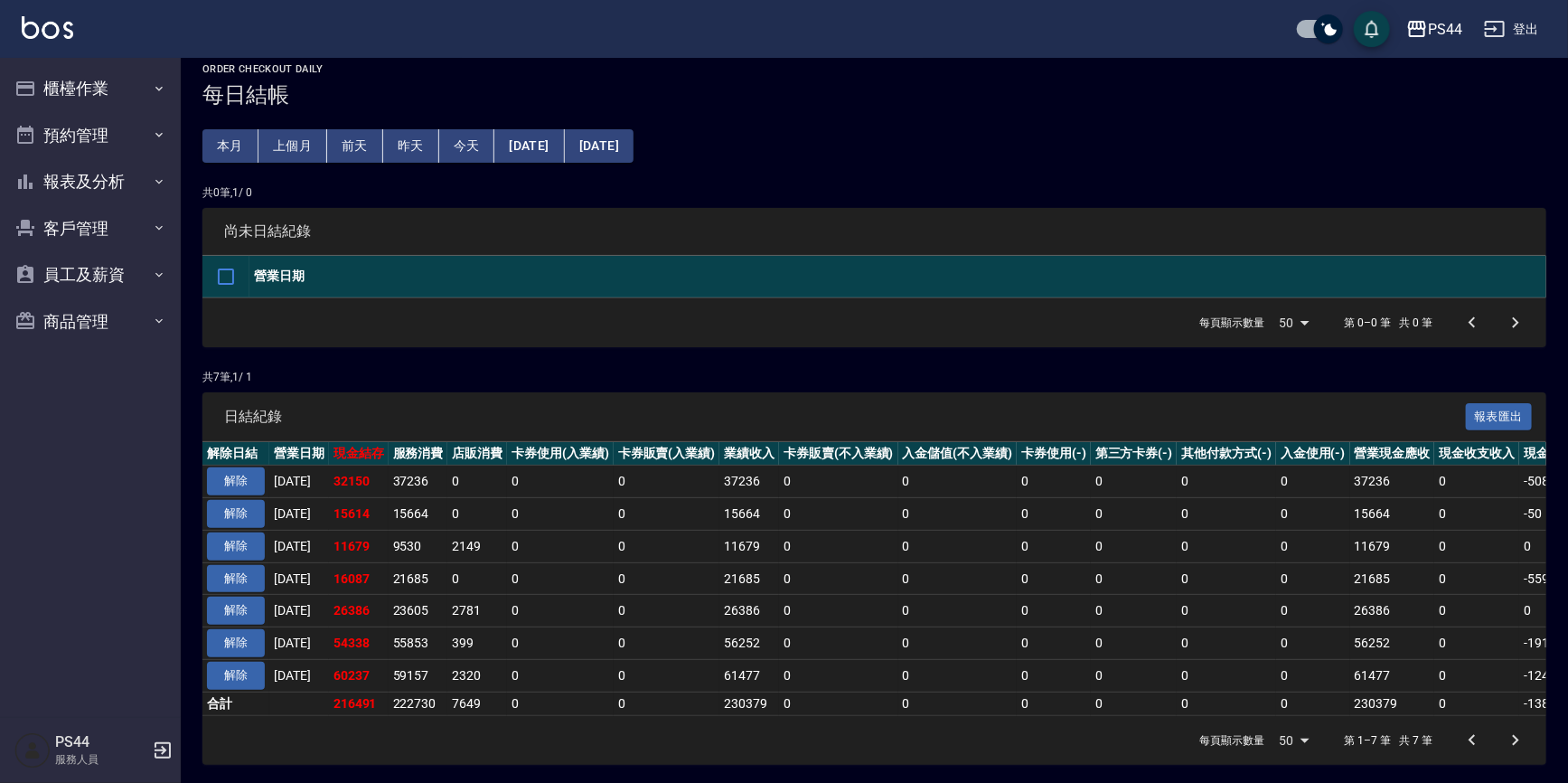
scroll to position [30, 0]
